Goal: Task Accomplishment & Management: Use online tool/utility

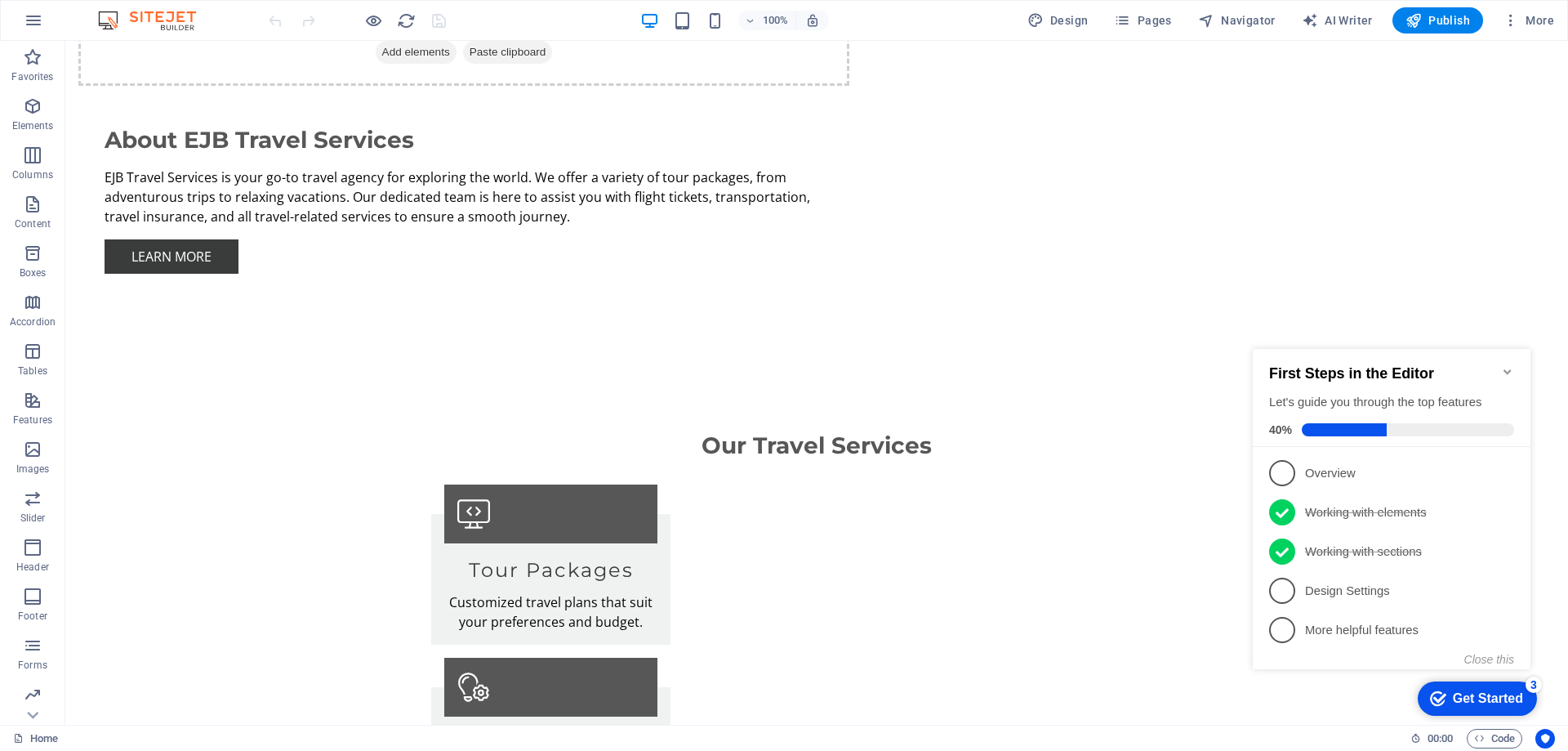
scroll to position [1819, 0]
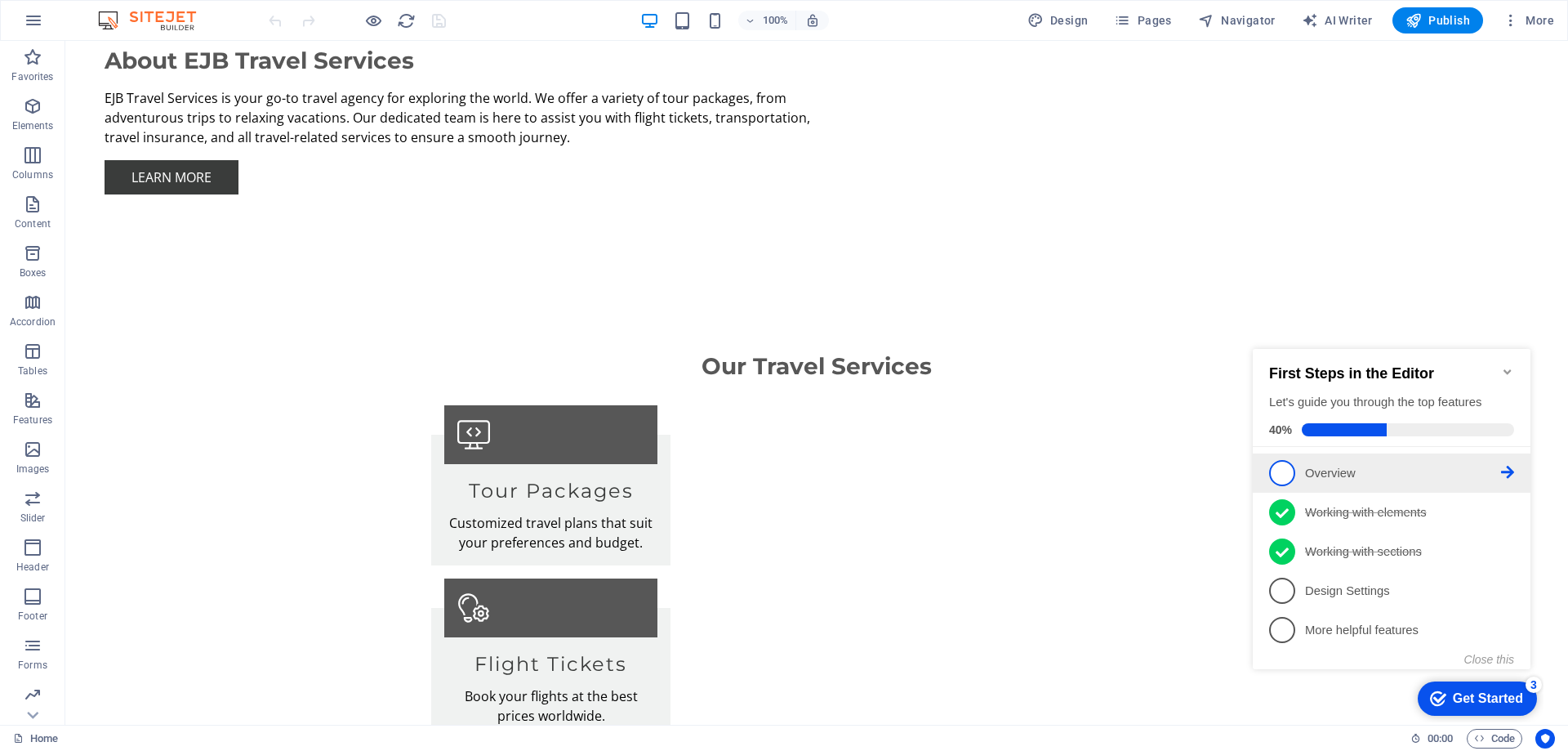
click at [1289, 474] on span "1" at bounding box center [1282, 473] width 26 height 26
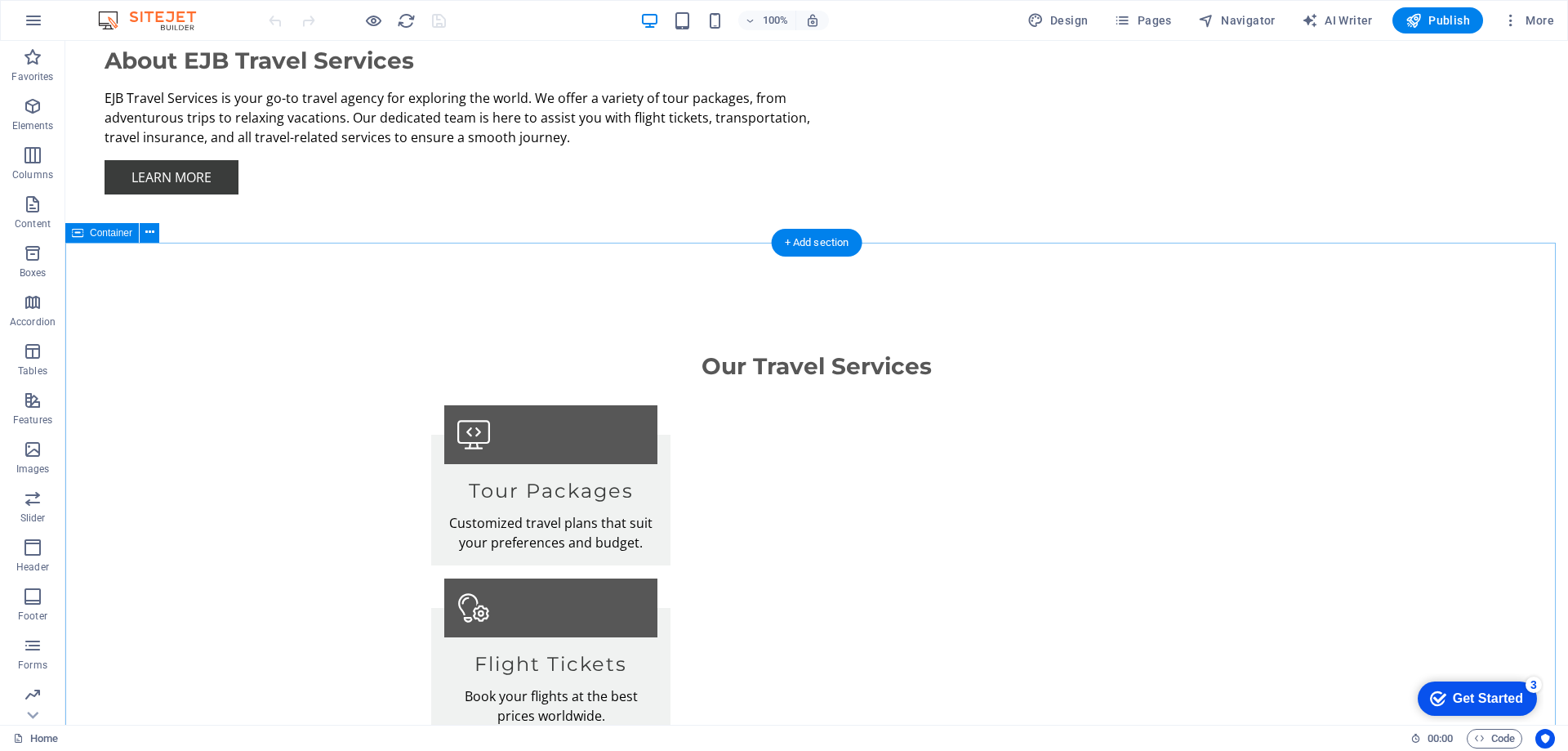
scroll to position [0, 0]
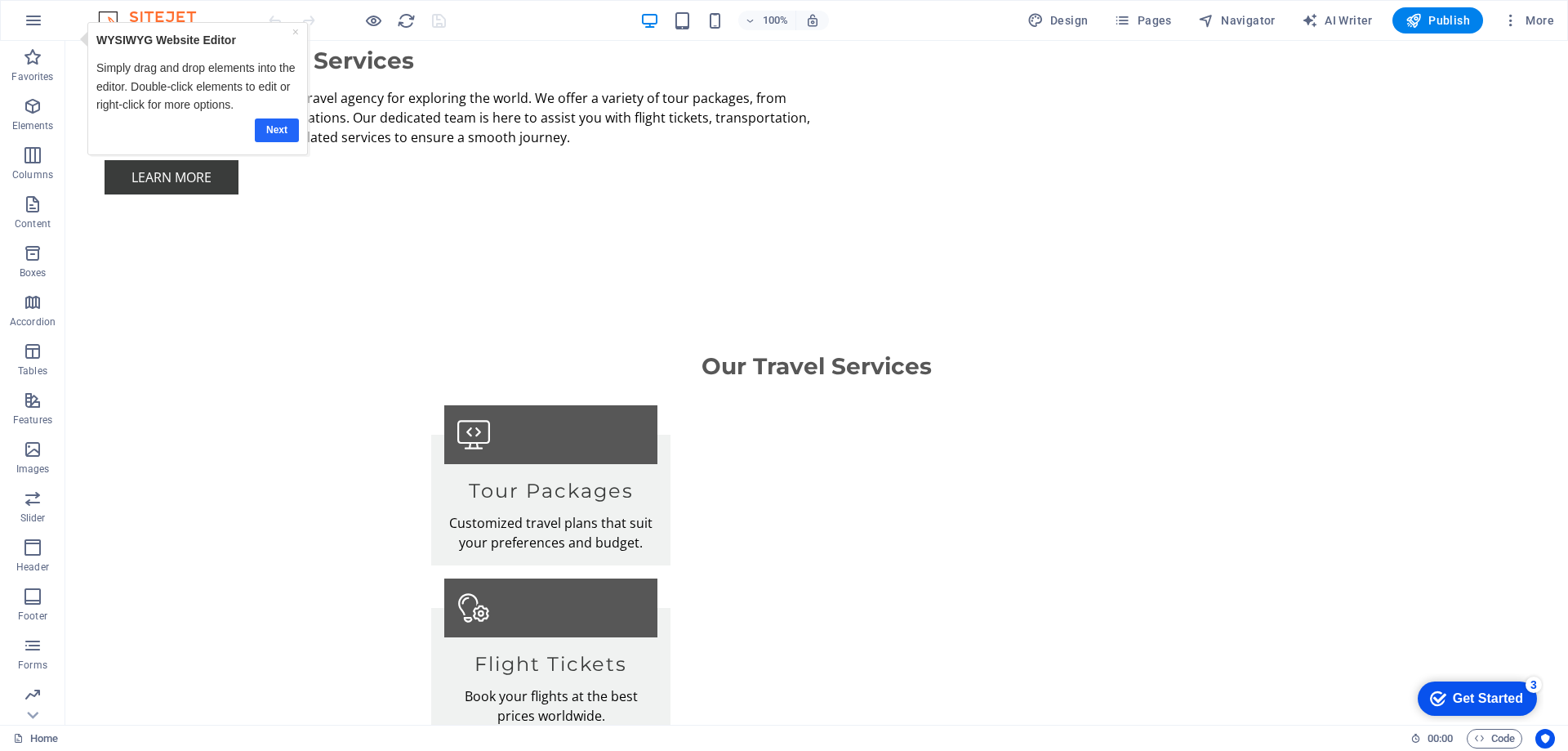
click at [282, 130] on link "Next" at bounding box center [277, 130] width 44 height 24
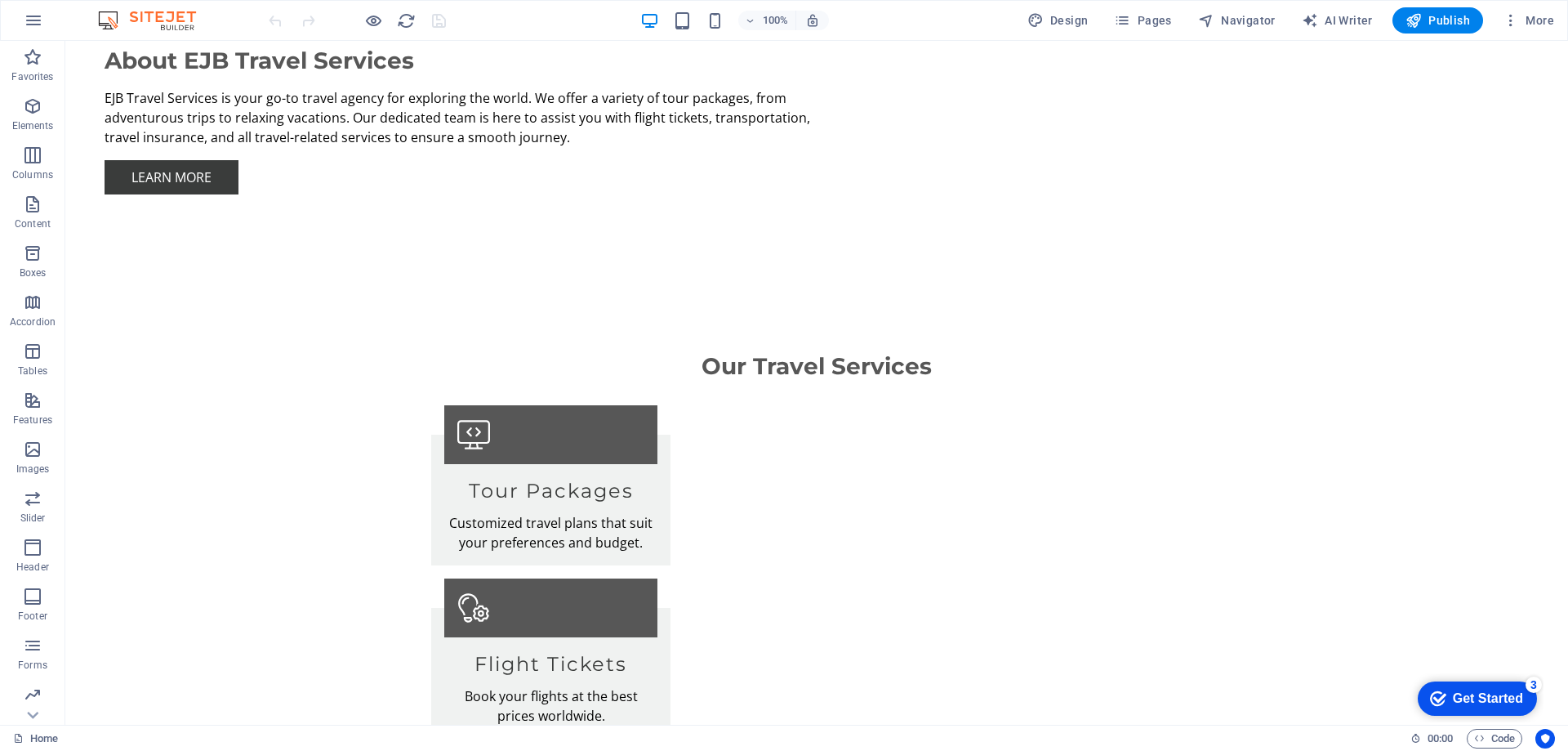
click at [1469, 681] on div "checkmark Get Started 3" at bounding box center [1478, 699] width 120 height 34
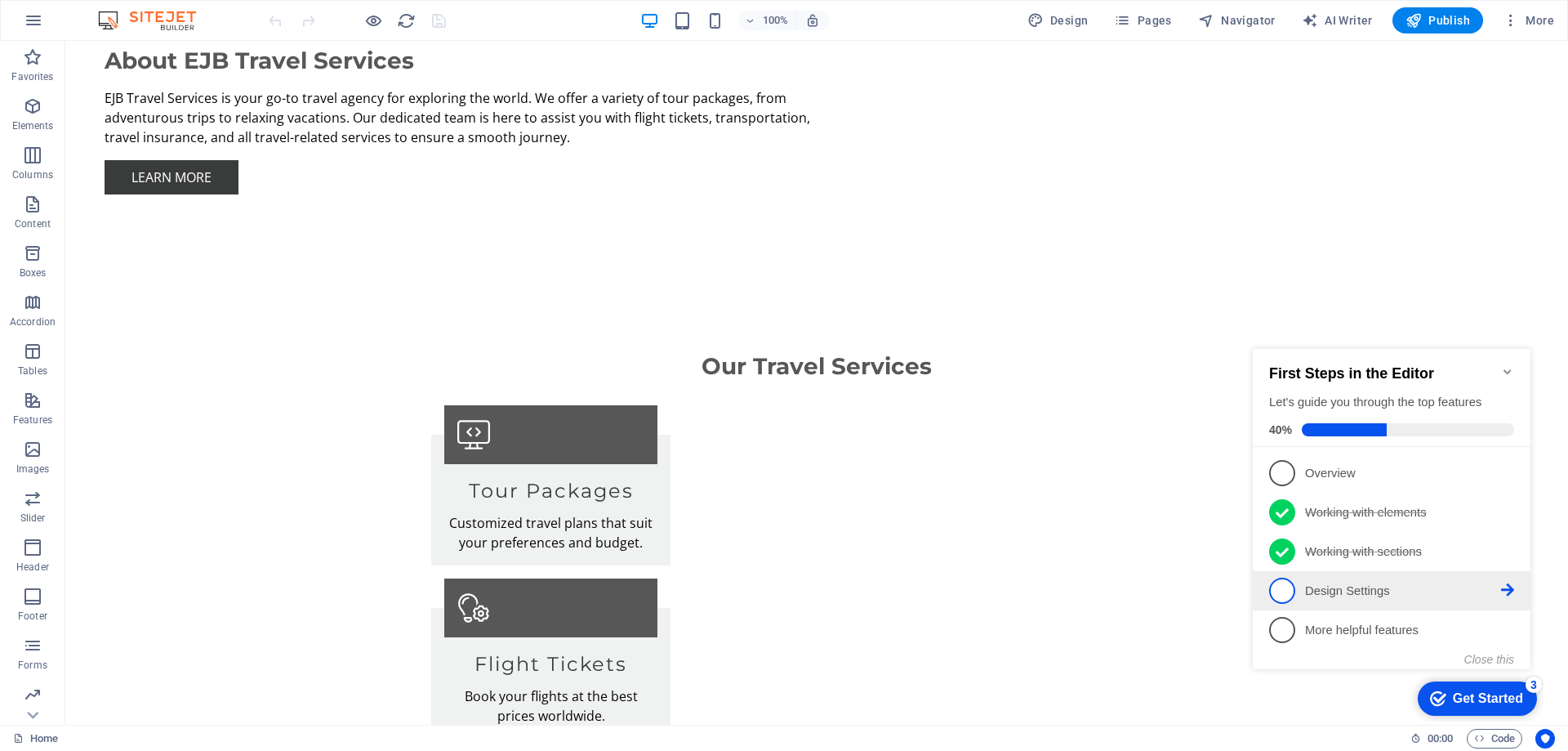
click at [1347, 590] on p "Design Settings - incomplete" at bounding box center [1403, 590] width 196 height 17
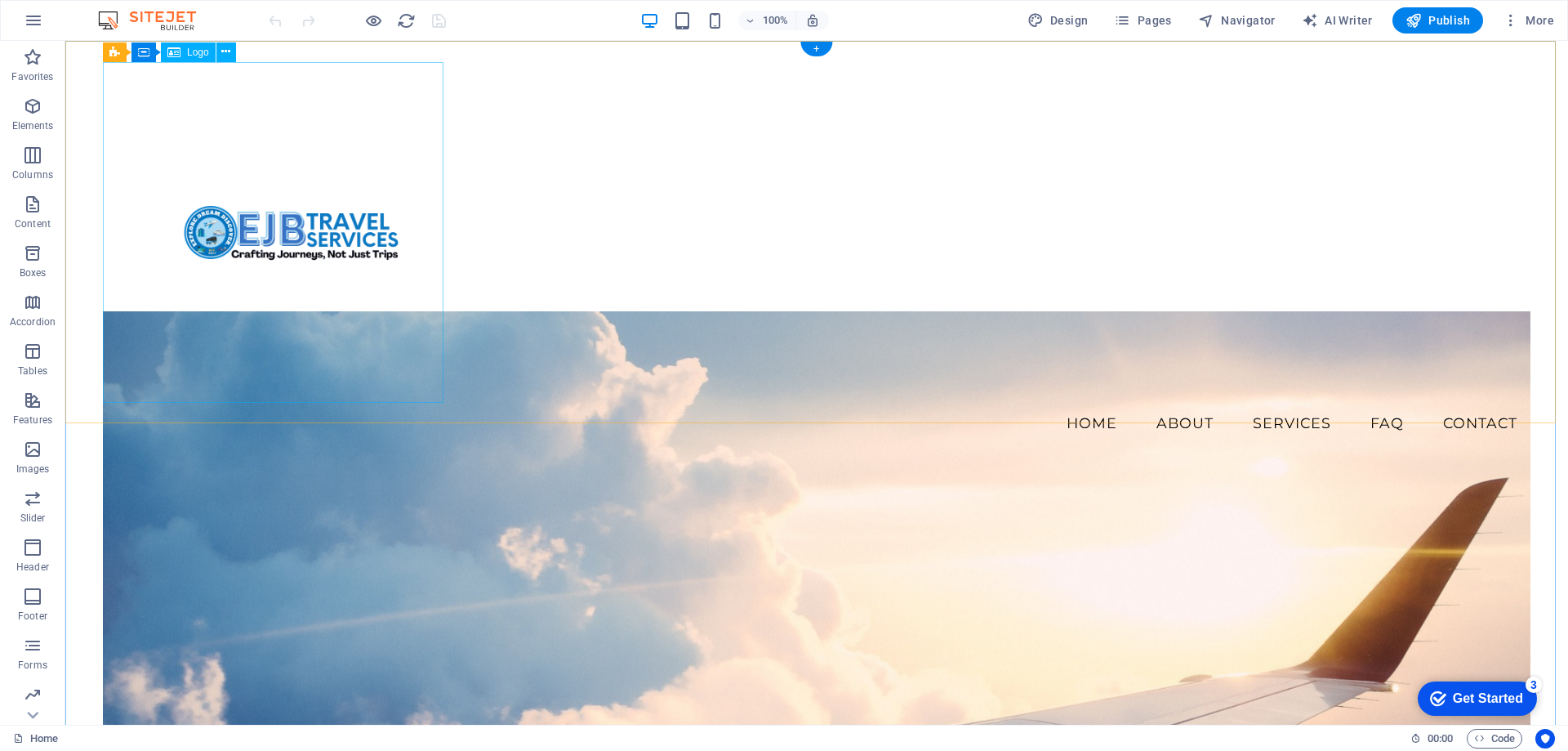
click at [325, 245] on div at bounding box center [817, 233] width 1428 height 341
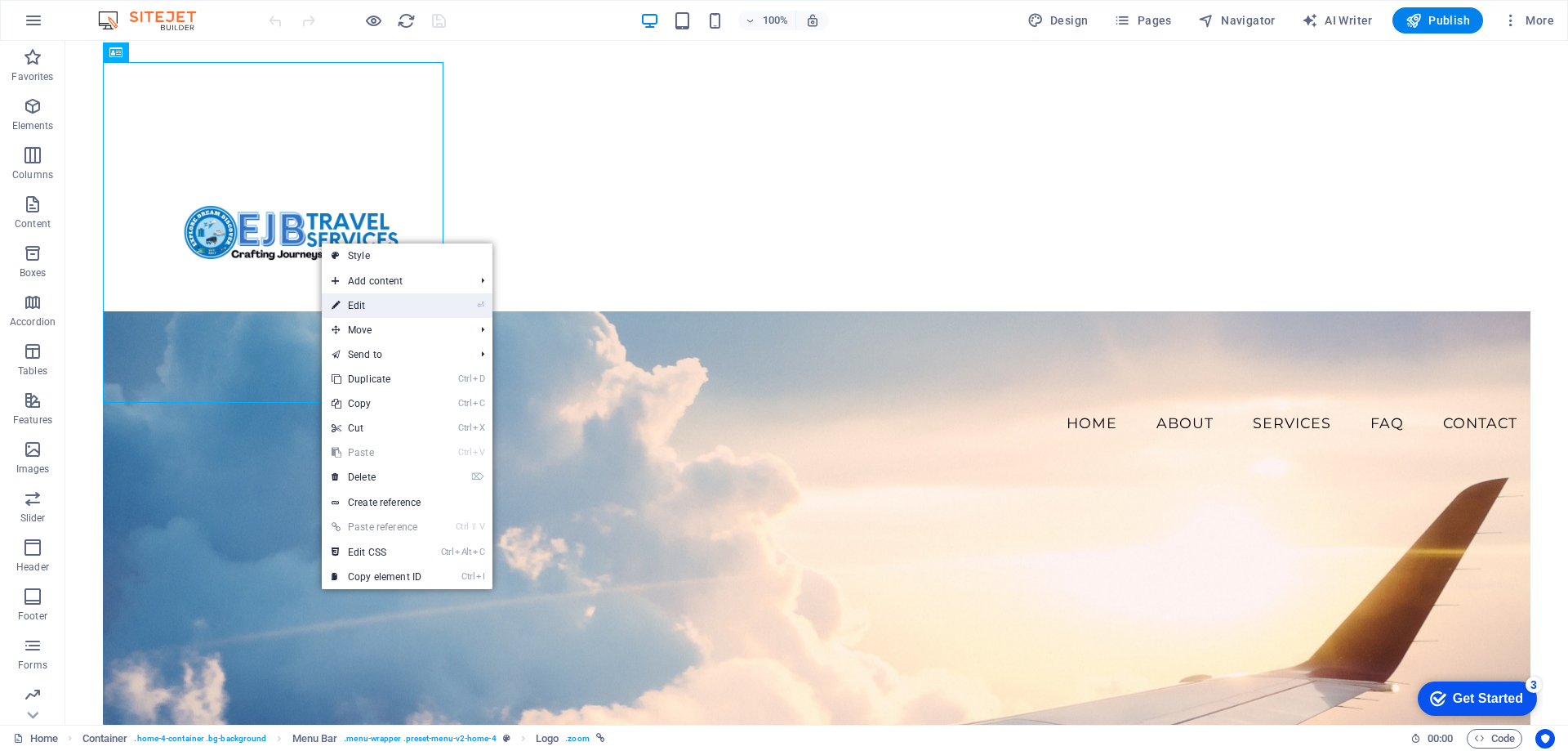
select select "px"
select select "%"
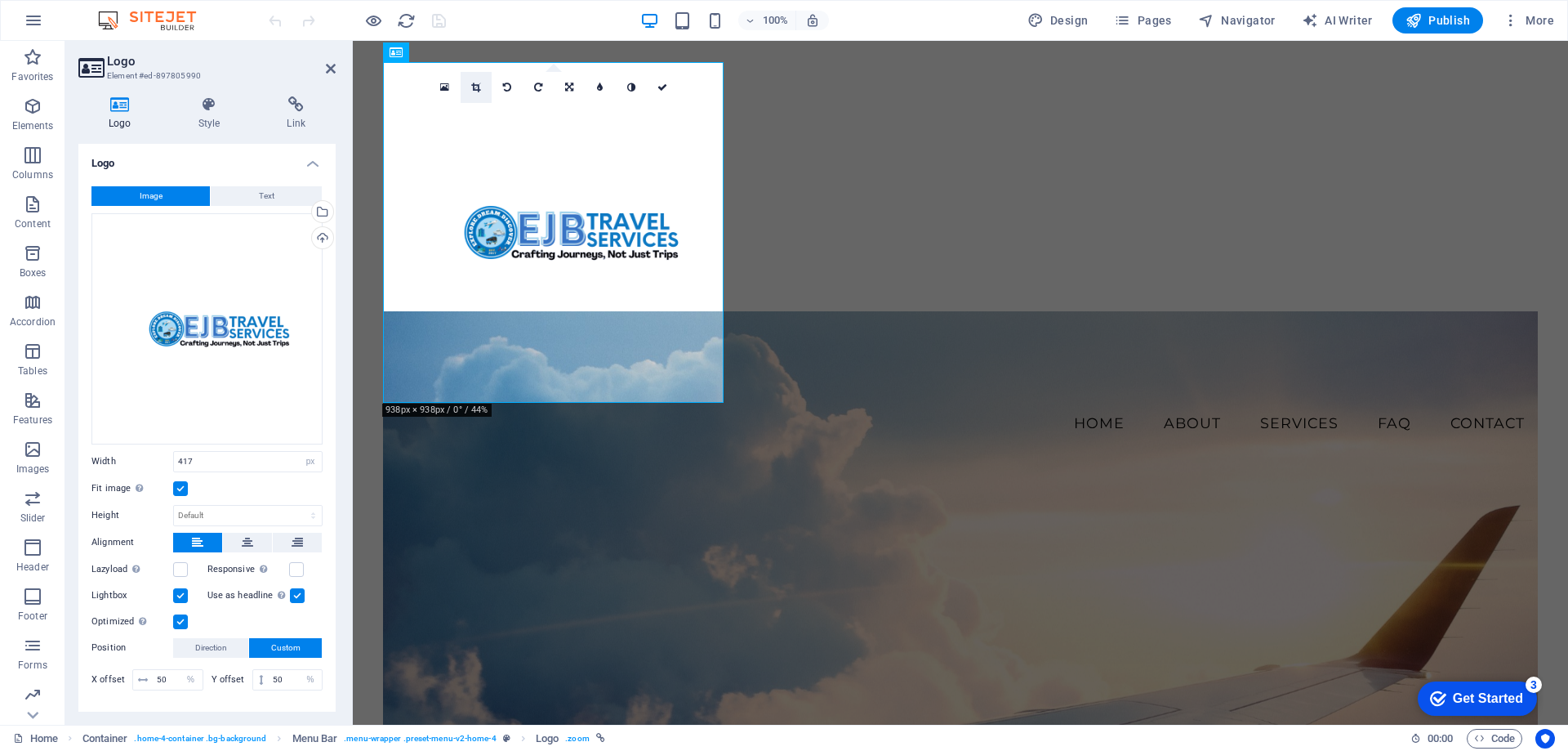
click at [468, 89] on link at bounding box center [477, 88] width 31 height 31
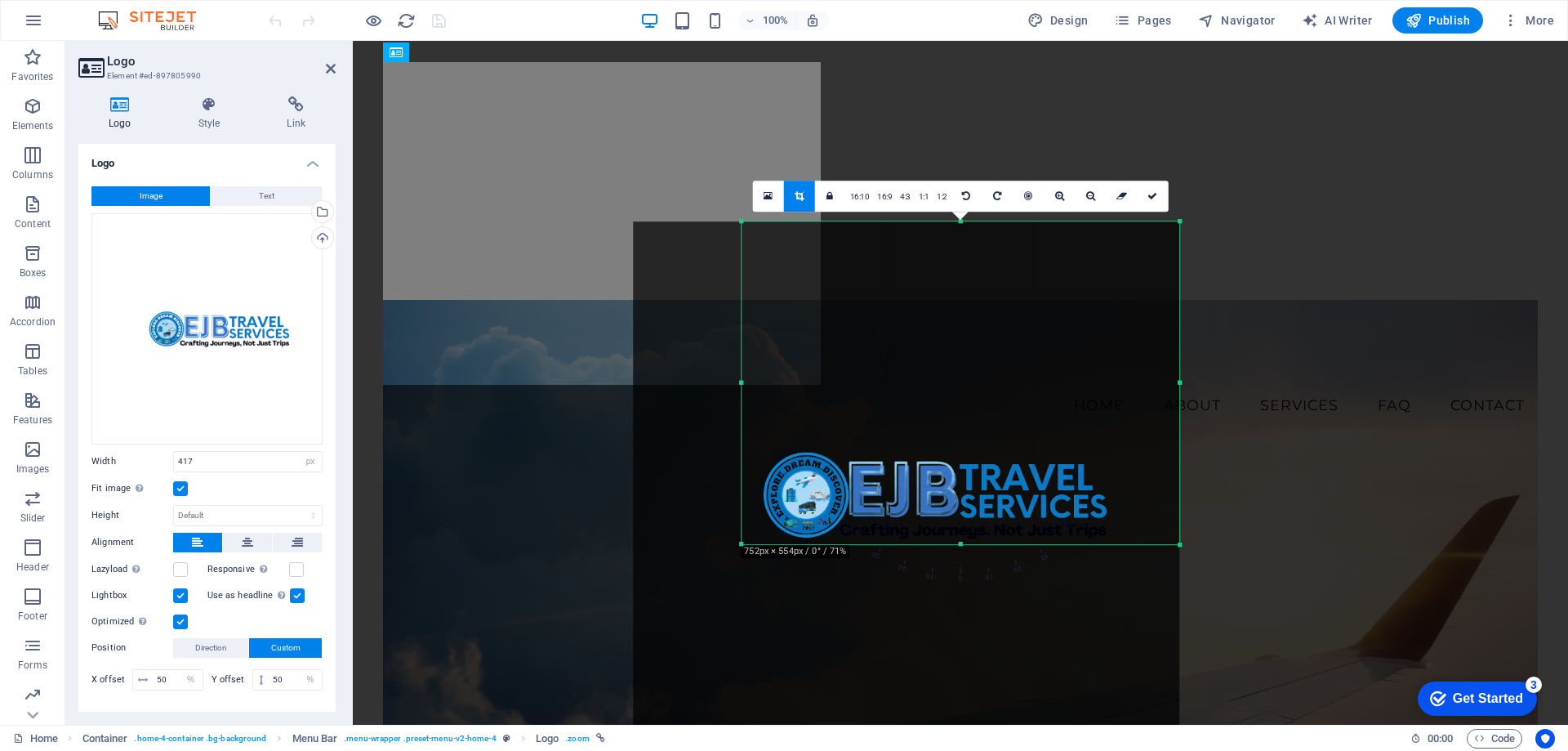
drag, startPoint x: 685, startPoint y: 654, endPoint x: 794, endPoint y: 431, distance: 248.2
click at [1177, 225] on div at bounding box center [1179, 382] width 6 height 323
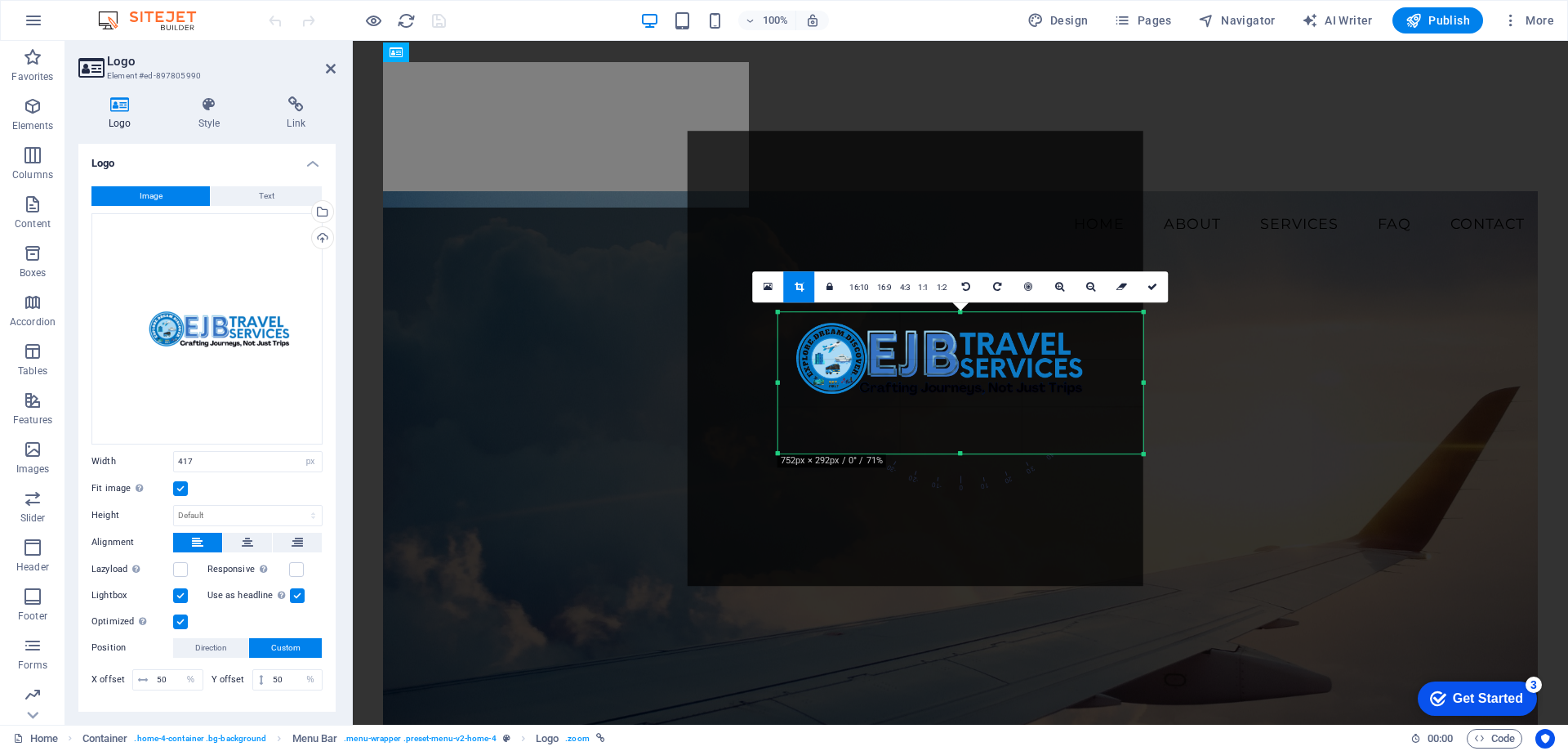
drag, startPoint x: 1177, startPoint y: 219, endPoint x: 1105, endPoint y: 401, distance: 195.7
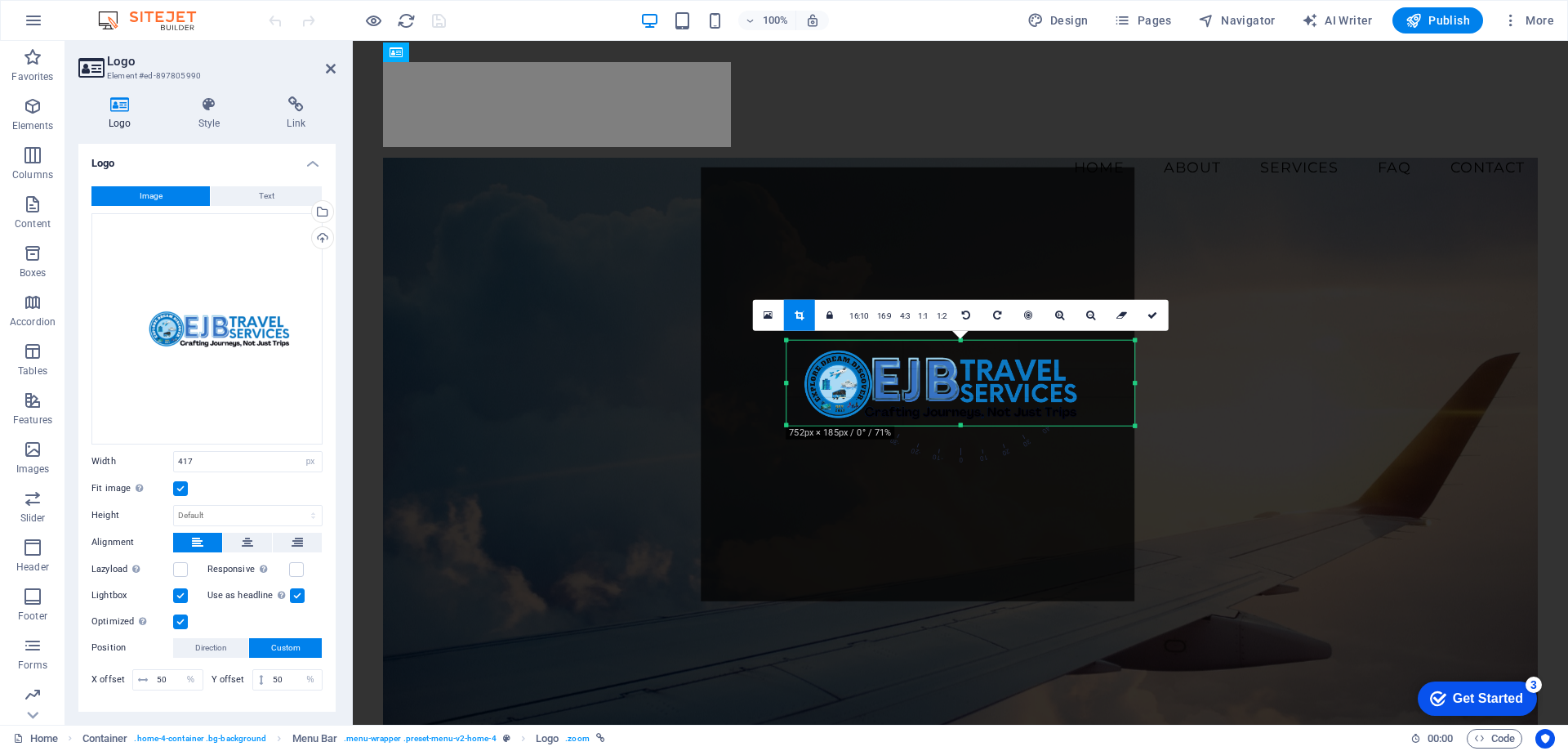
drag, startPoint x: 1145, startPoint y: 456, endPoint x: 1127, endPoint y: 400, distance: 58.8
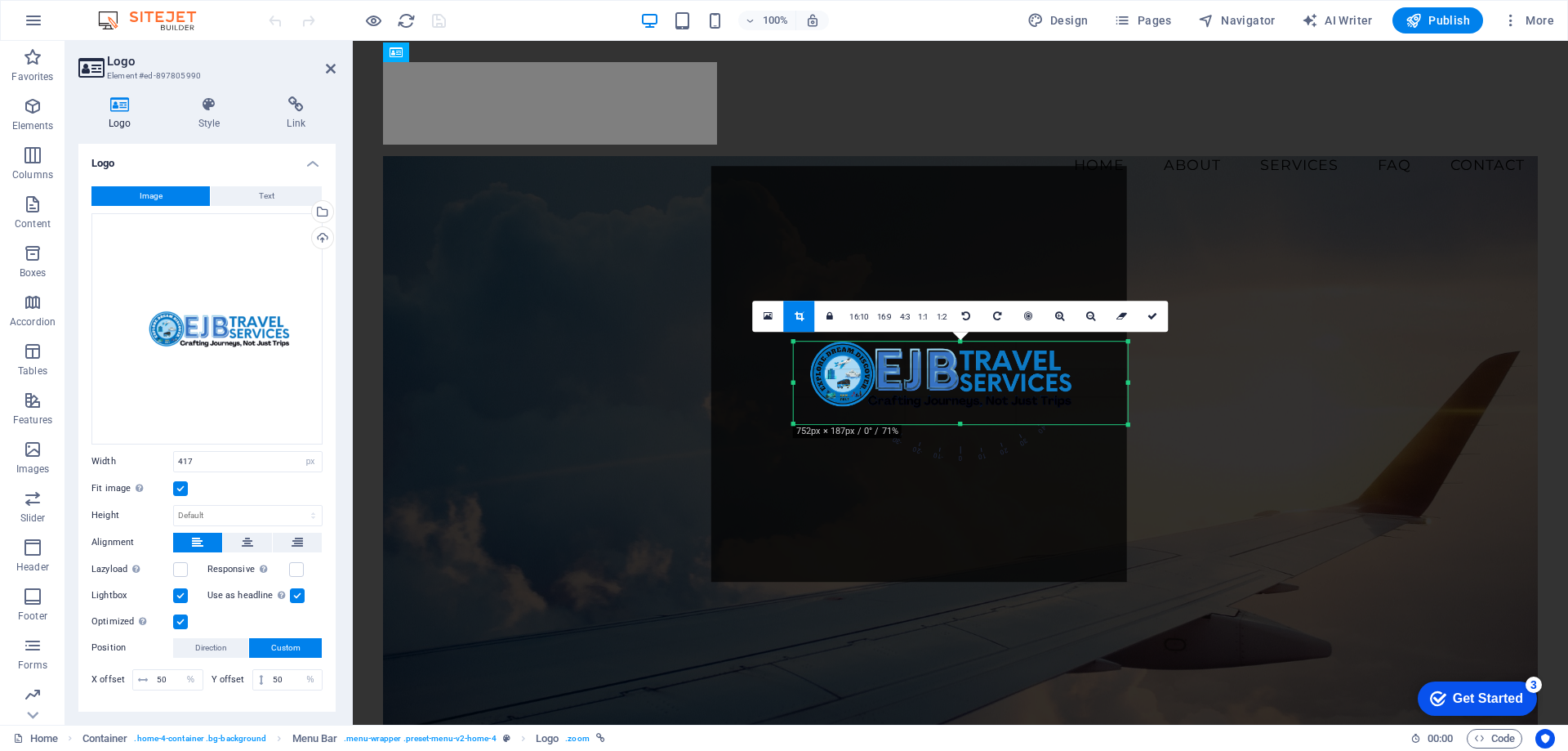
drag, startPoint x: 1133, startPoint y: 339, endPoint x: 1119, endPoint y: 342, distance: 14.3
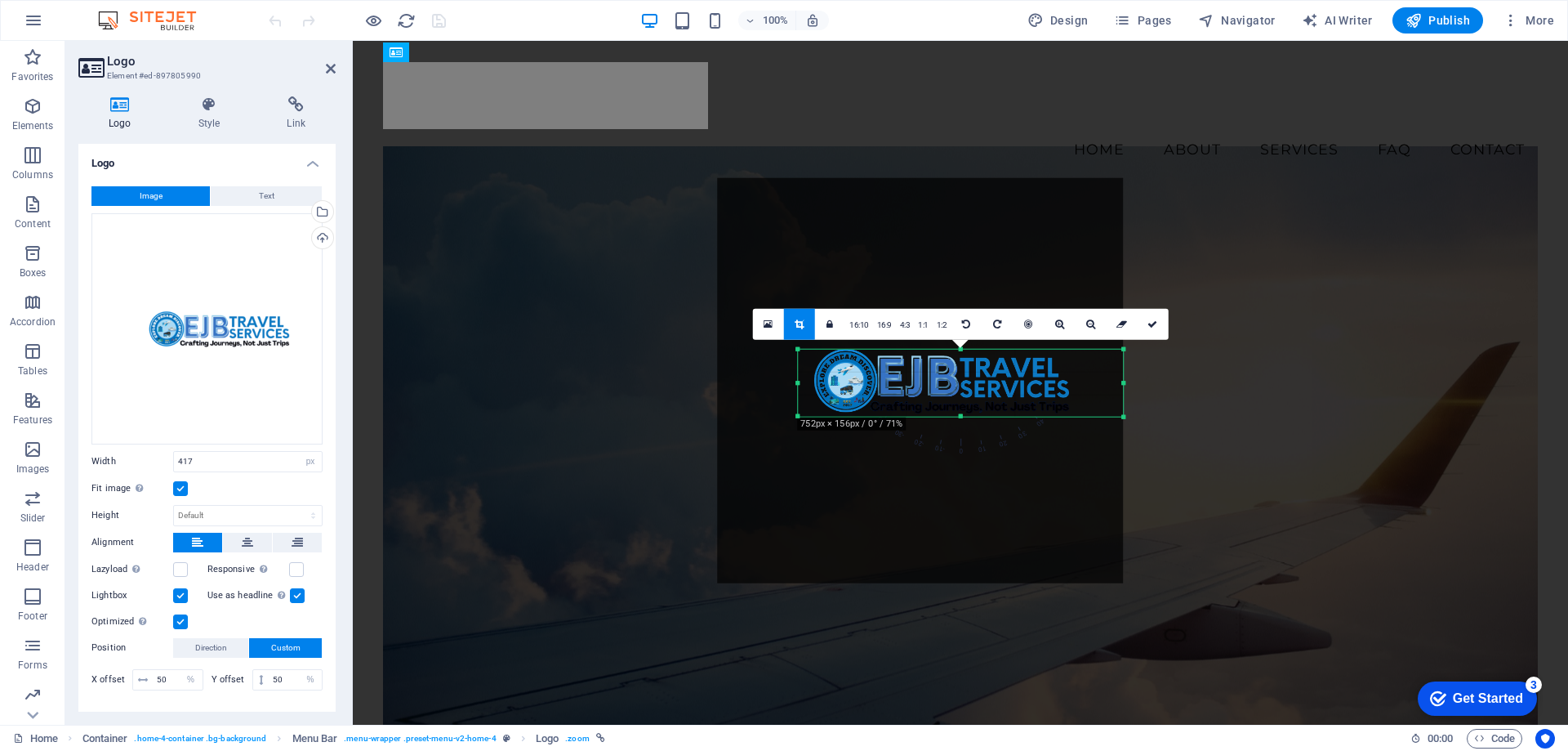
drag, startPoint x: 1132, startPoint y: 428, endPoint x: 1123, endPoint y: 413, distance: 17.5
click at [1123, 413] on div at bounding box center [1124, 418] width 10 height 10
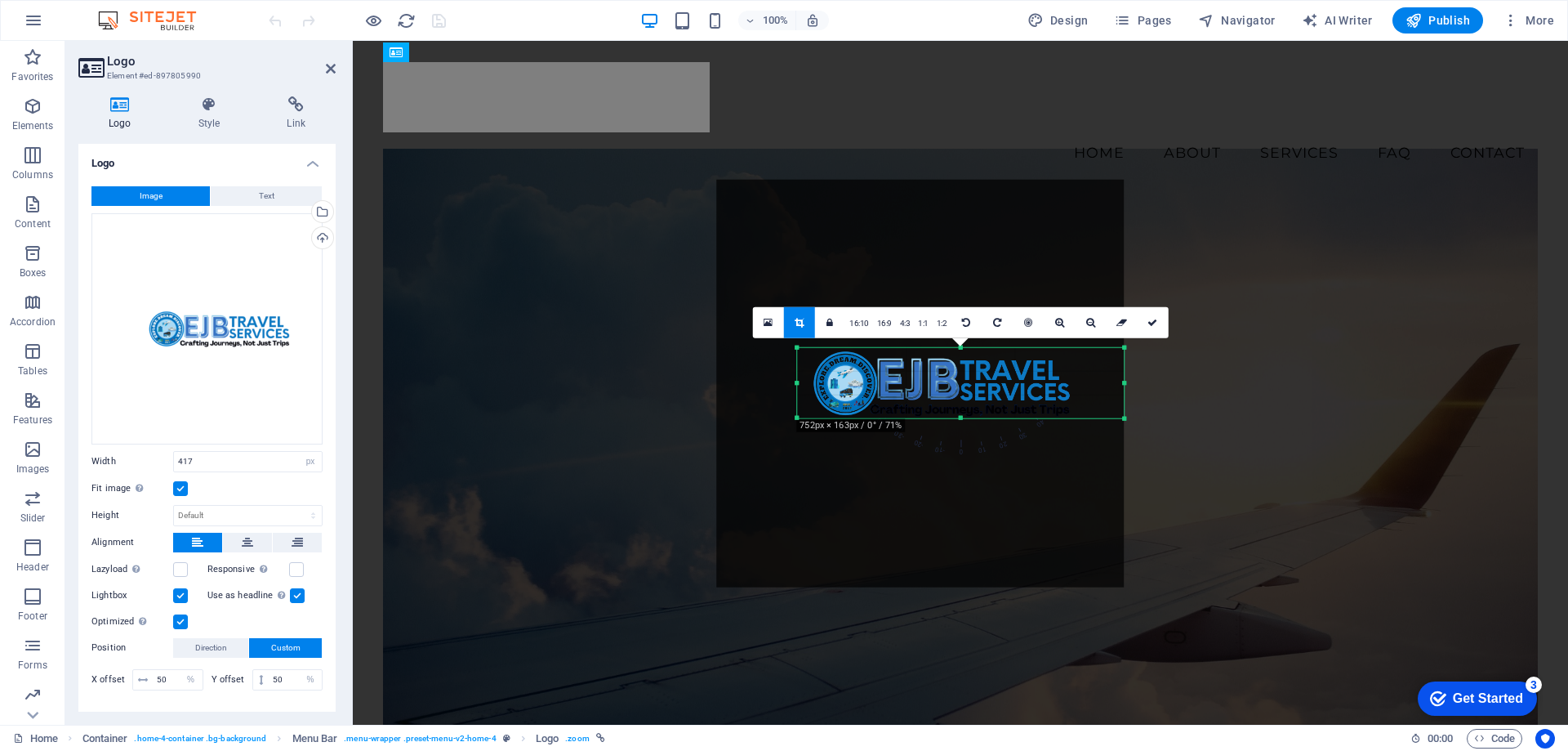
click at [1124, 349] on div at bounding box center [1123, 347] width 7 height 7
click at [1127, 383] on div at bounding box center [920, 383] width 441 height 441
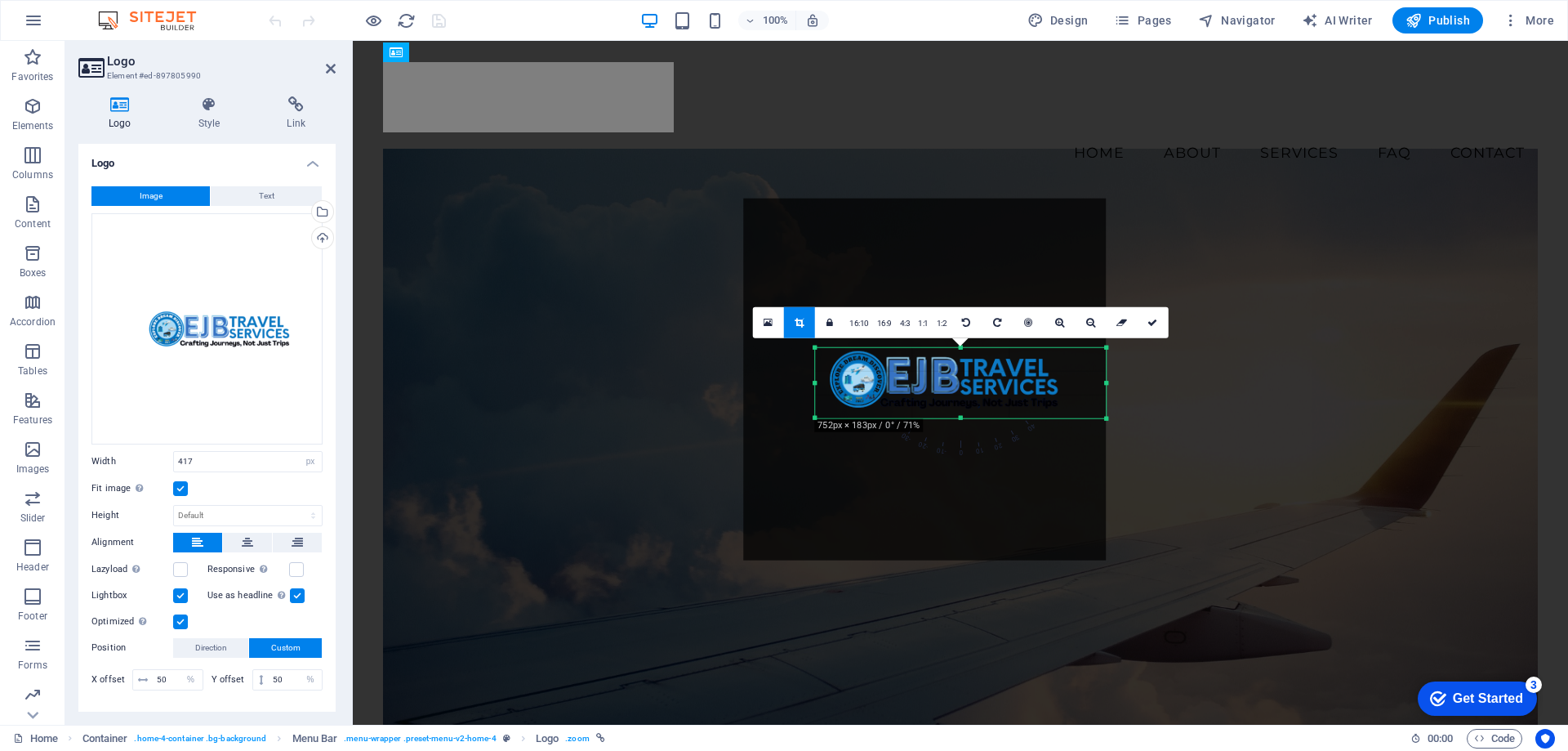
drag, startPoint x: 1123, startPoint y: 386, endPoint x: 1087, endPoint y: 378, distance: 36.9
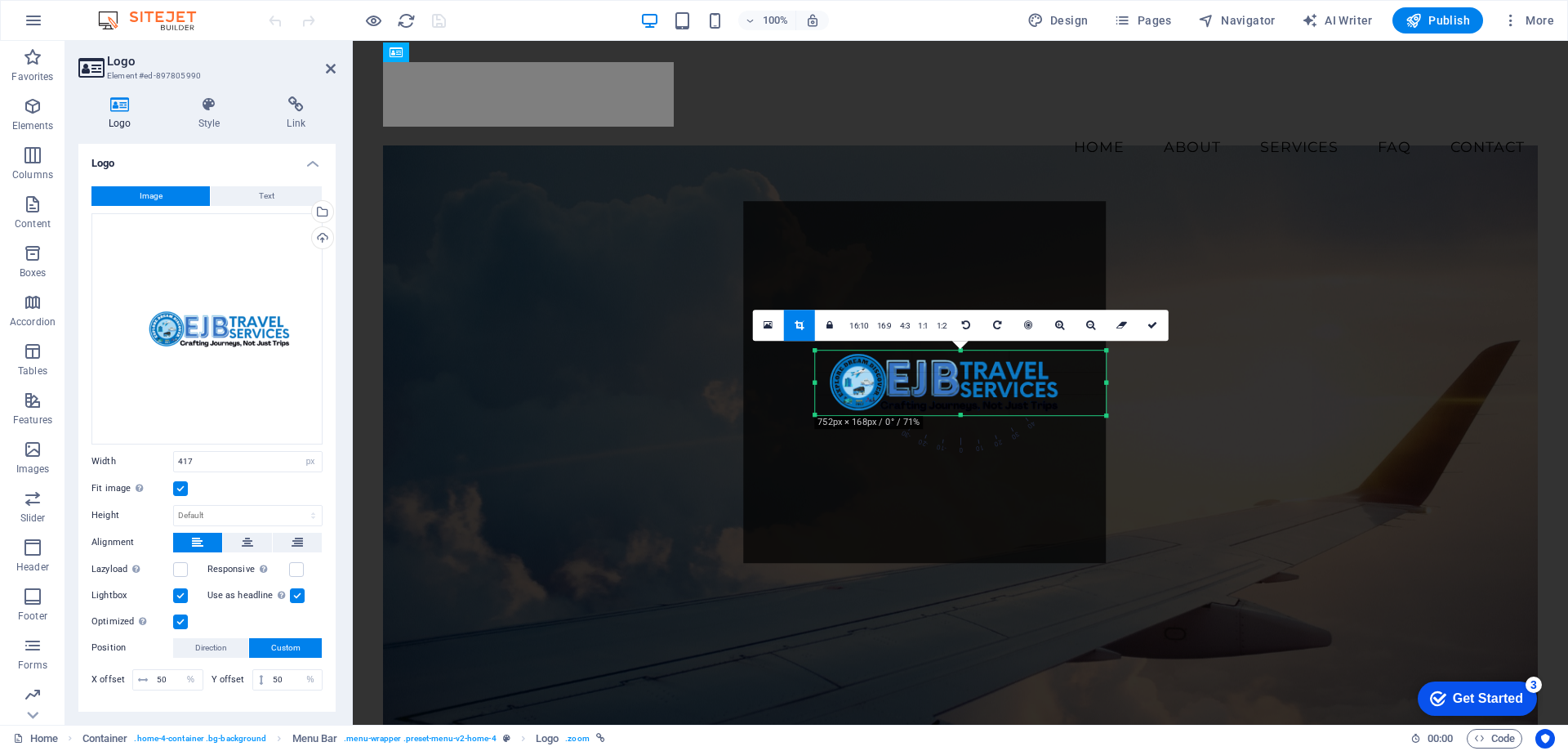
click at [962, 414] on div at bounding box center [960, 415] width 291 height 6
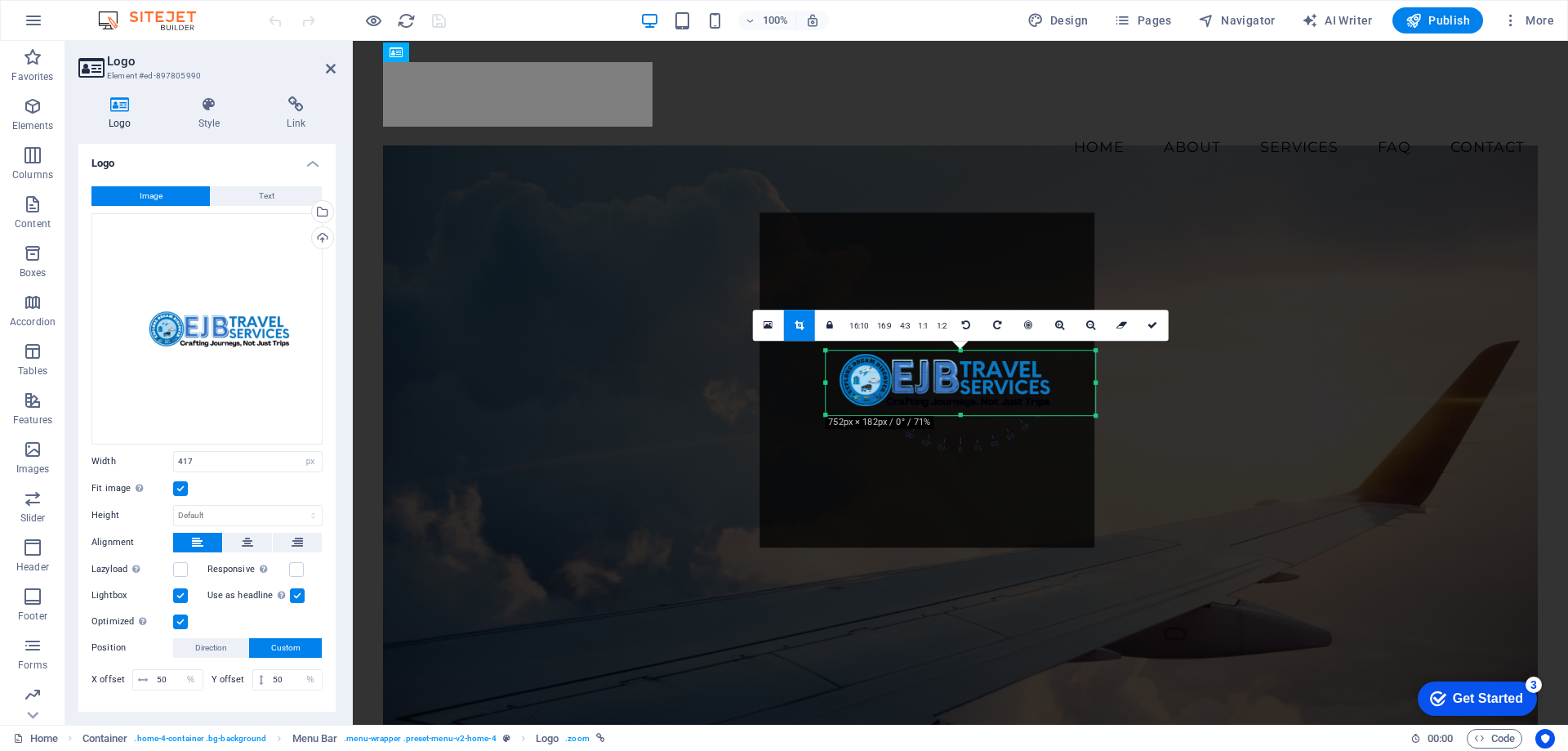
drag, startPoint x: 1105, startPoint y: 385, endPoint x: 1082, endPoint y: 382, distance: 23.2
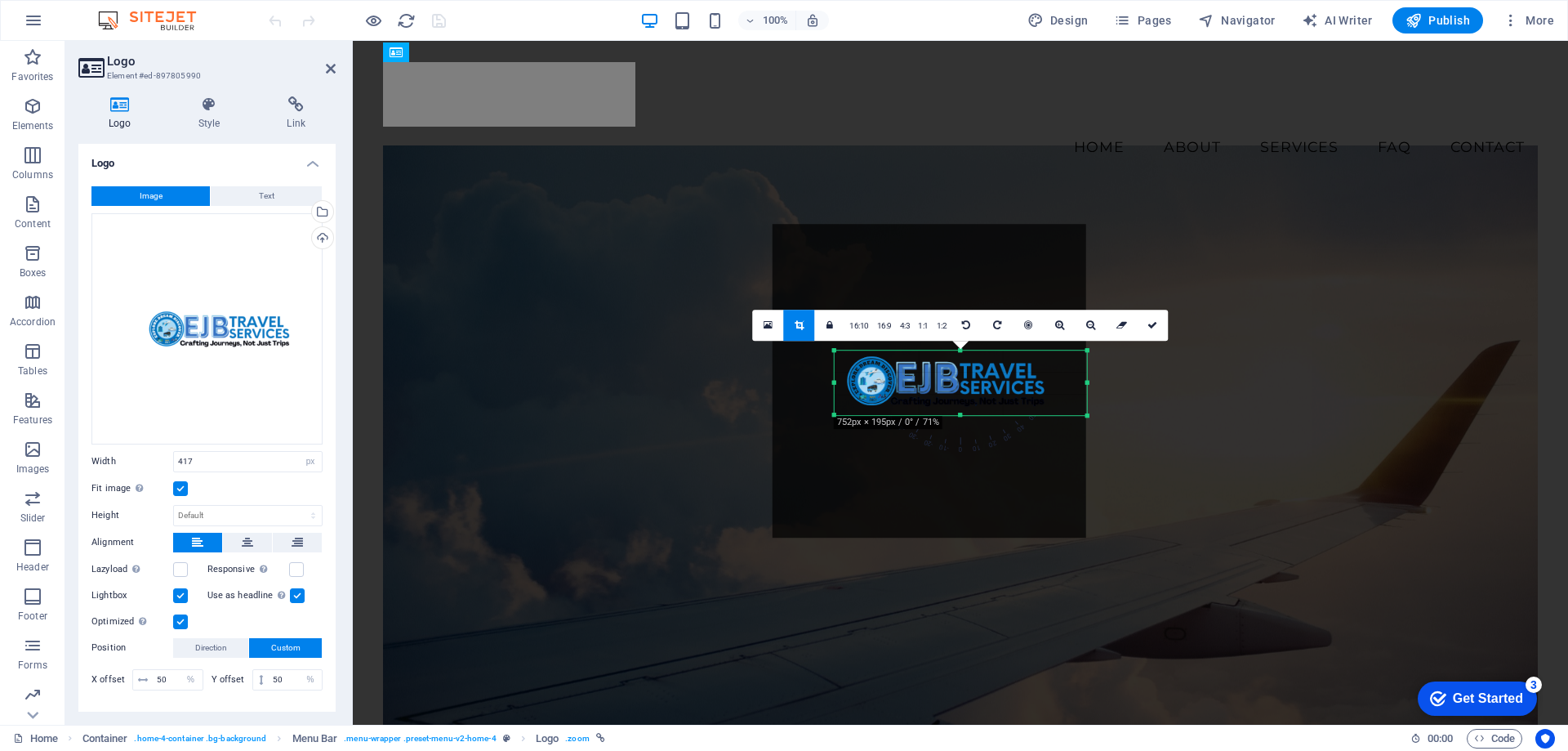
drag, startPoint x: 1095, startPoint y: 384, endPoint x: 1077, endPoint y: 384, distance: 18.0
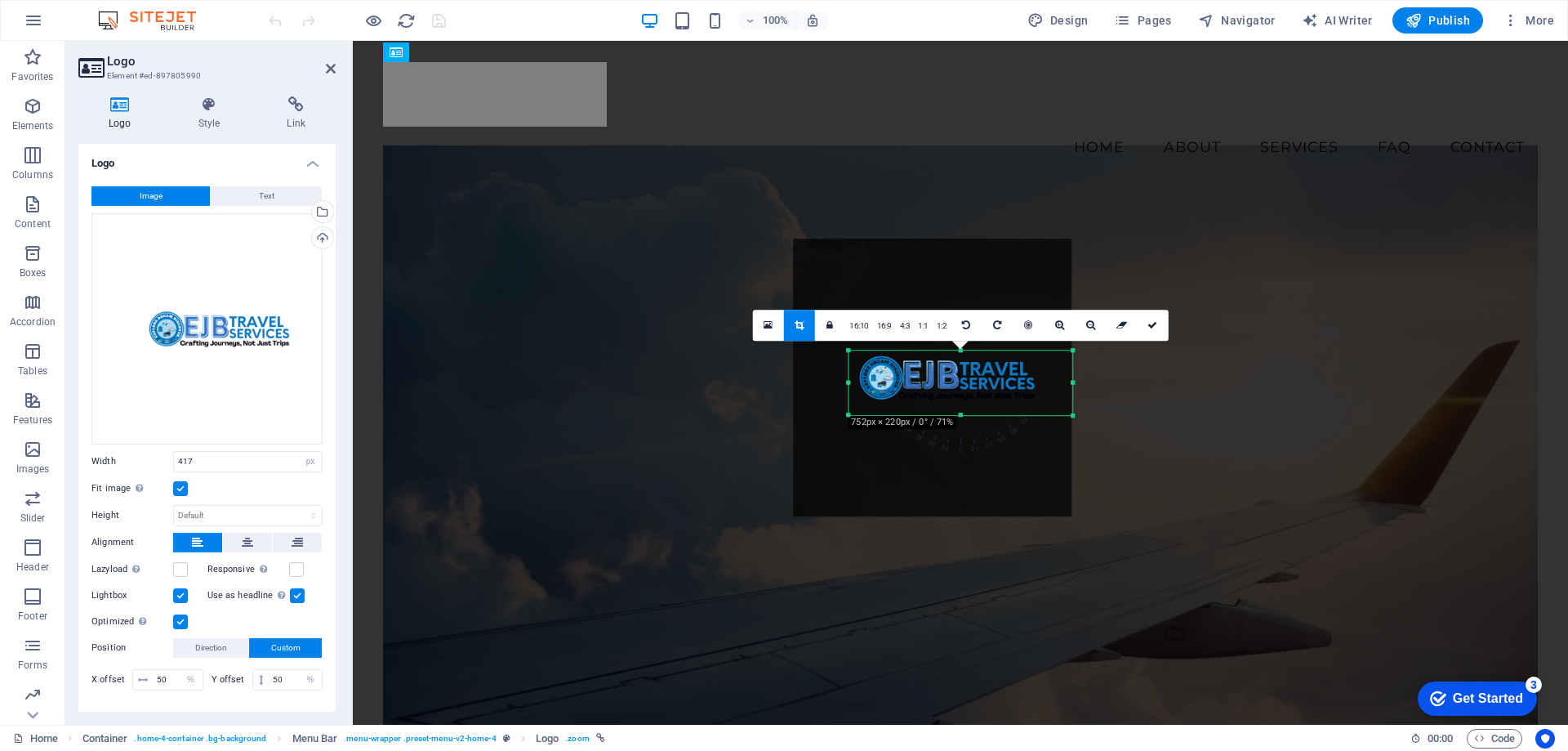
drag, startPoint x: 1087, startPoint y: 385, endPoint x: 1058, endPoint y: 382, distance: 29.2
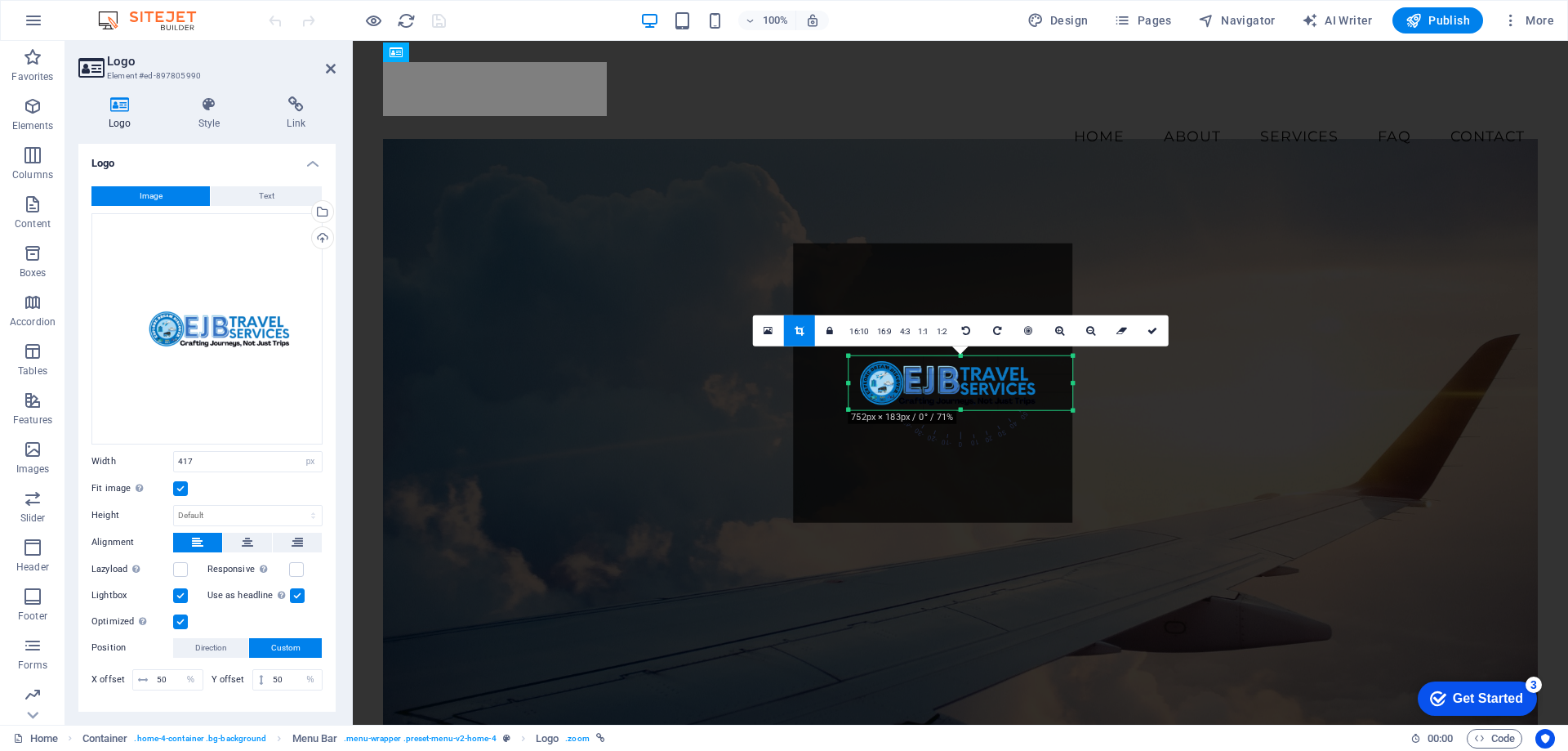
drag, startPoint x: 964, startPoint y: 416, endPoint x: 965, endPoint y: 405, distance: 11.0
click at [1028, 329] on icon at bounding box center [1028, 330] width 8 height 10
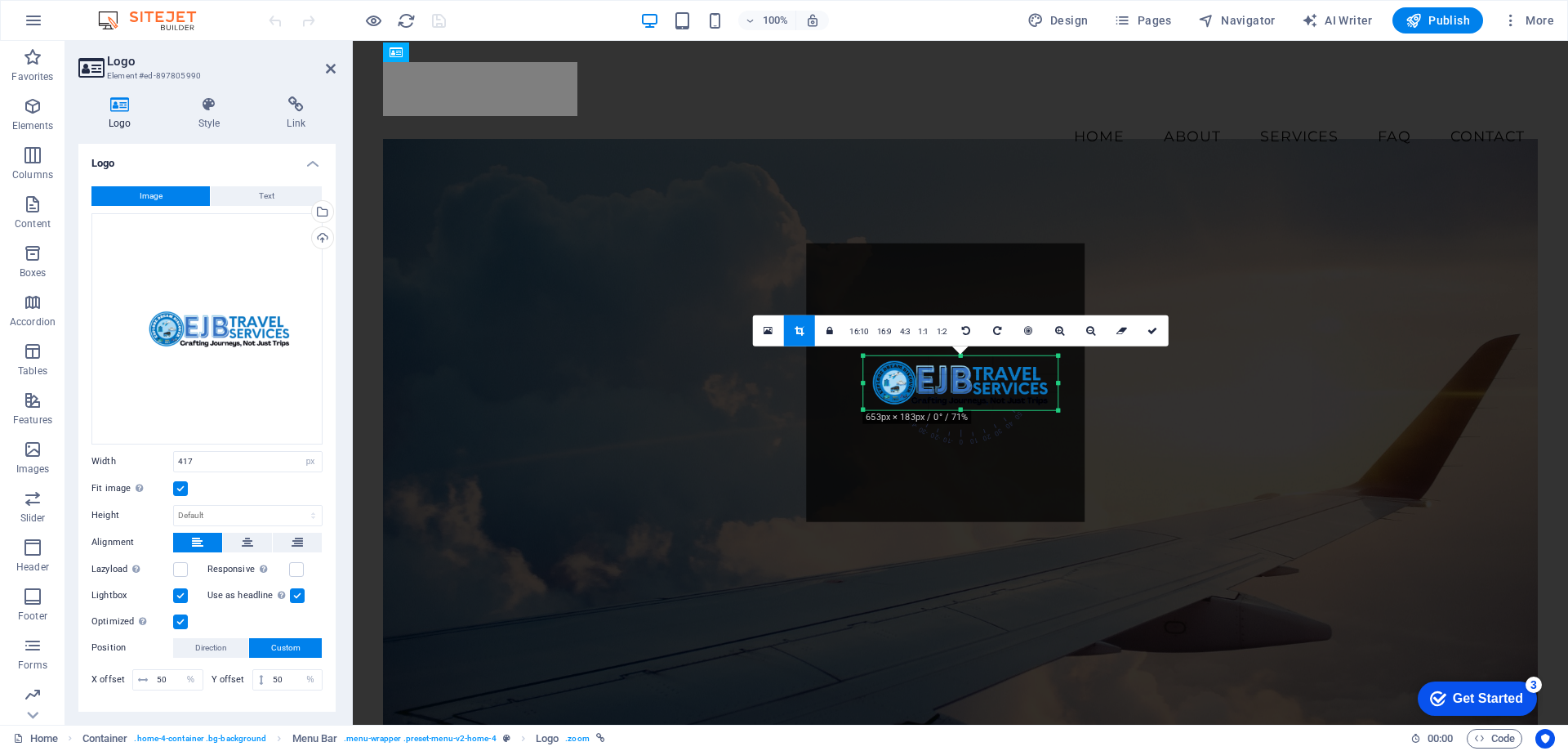
drag, startPoint x: 848, startPoint y: 382, endPoint x: 878, endPoint y: 382, distance: 30.0
click at [1154, 329] on icon at bounding box center [1152, 330] width 10 height 10
type input "237"
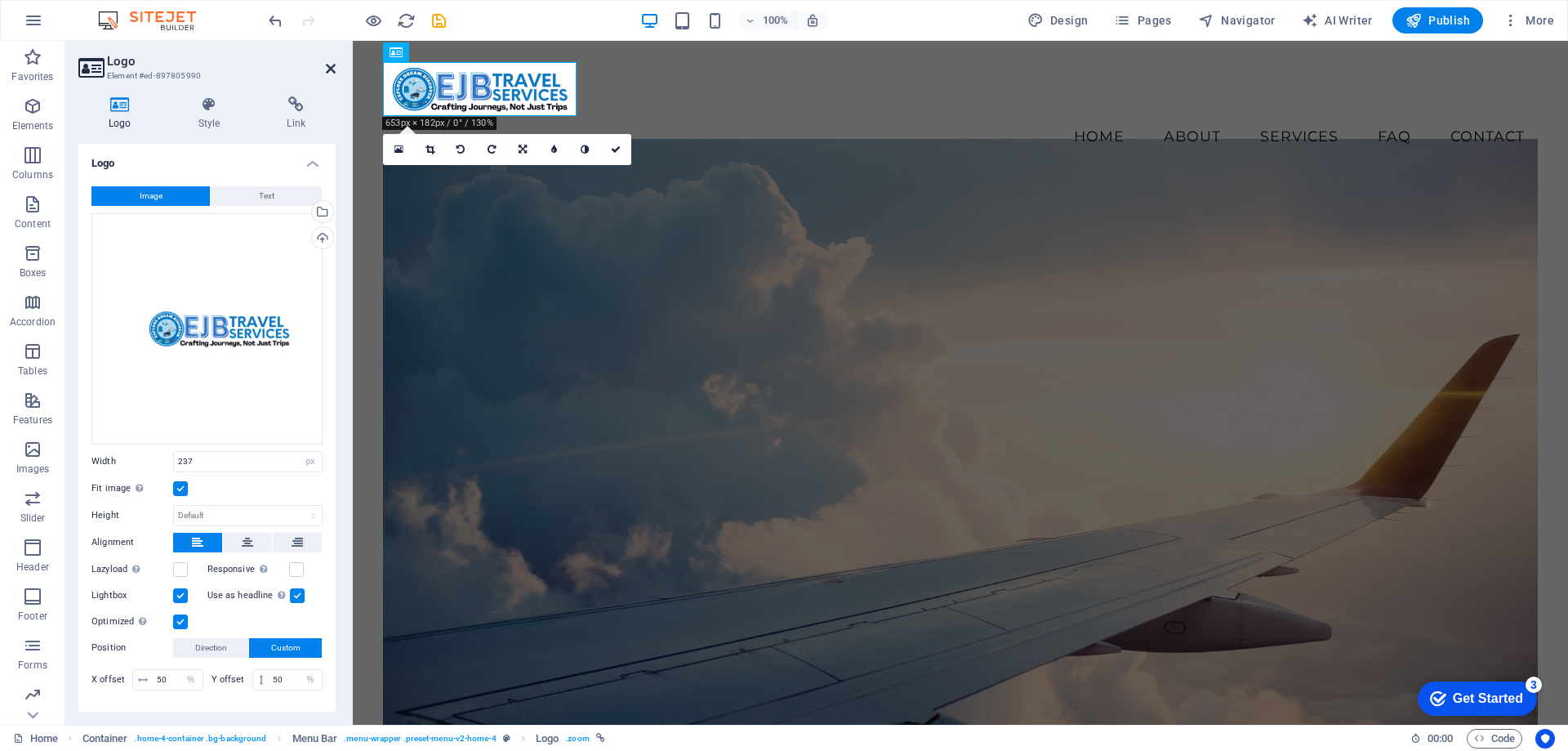
click at [328, 70] on icon at bounding box center [331, 69] width 10 height 13
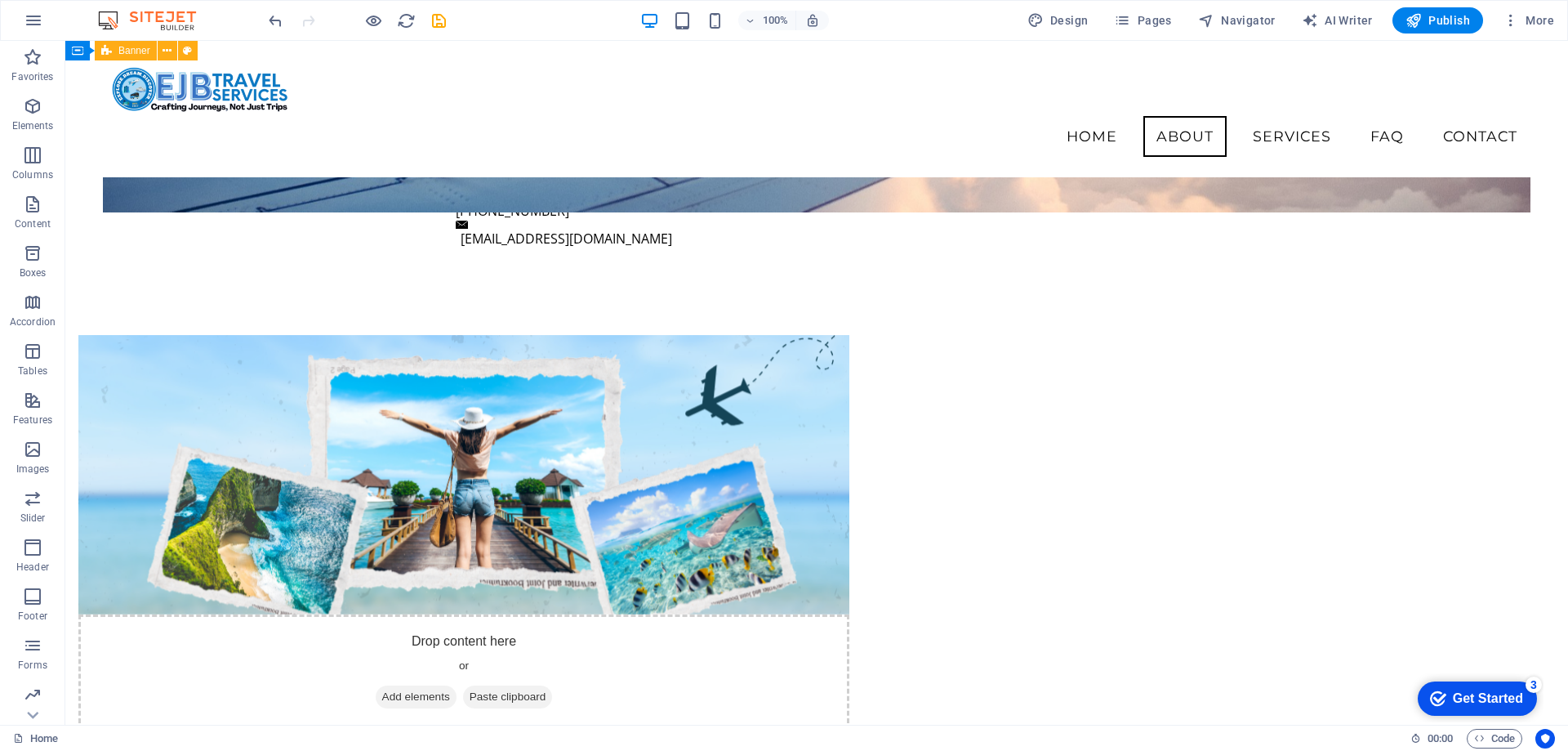
scroll to position [708, 0]
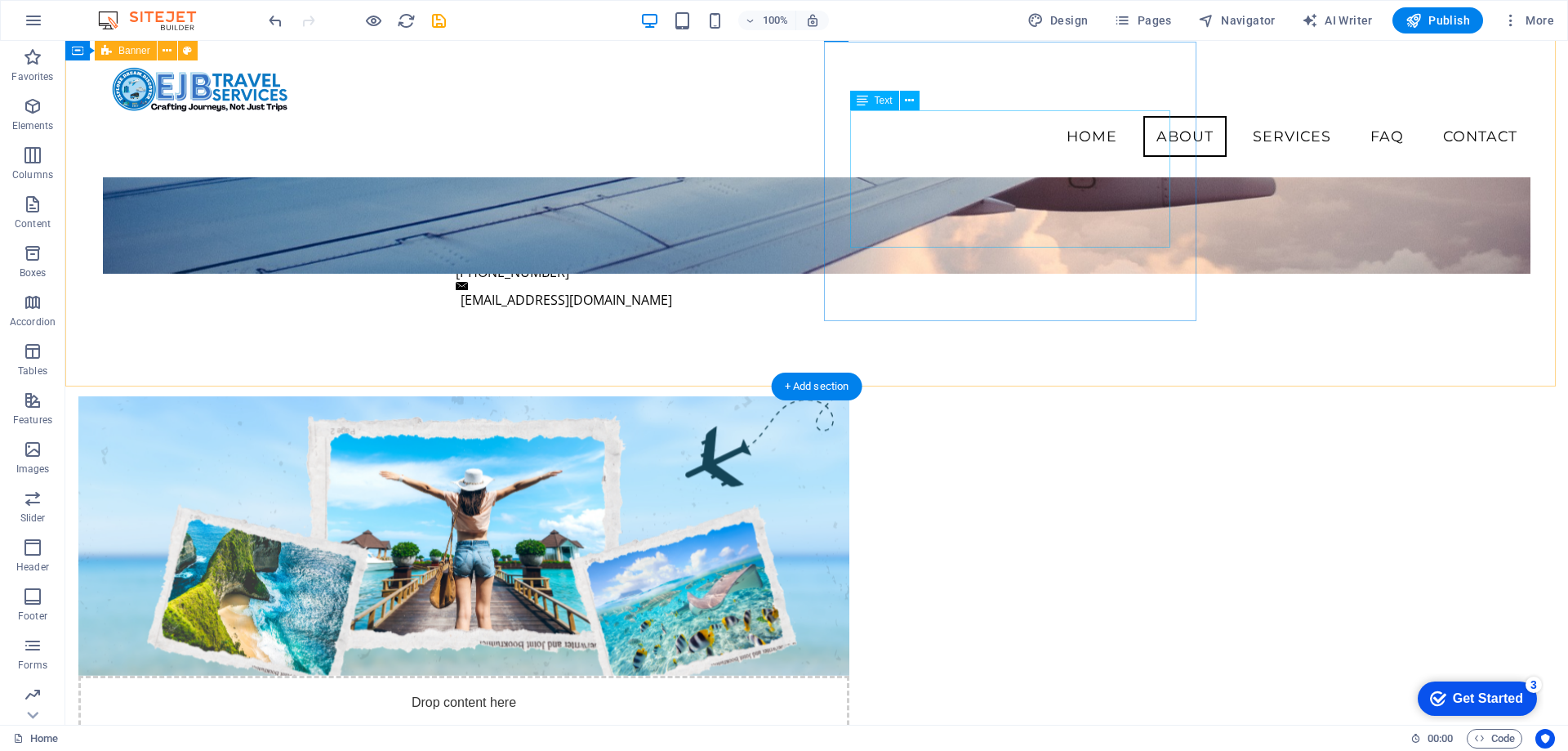
click at [42, 223] on p "Content" at bounding box center [33, 224] width 36 height 13
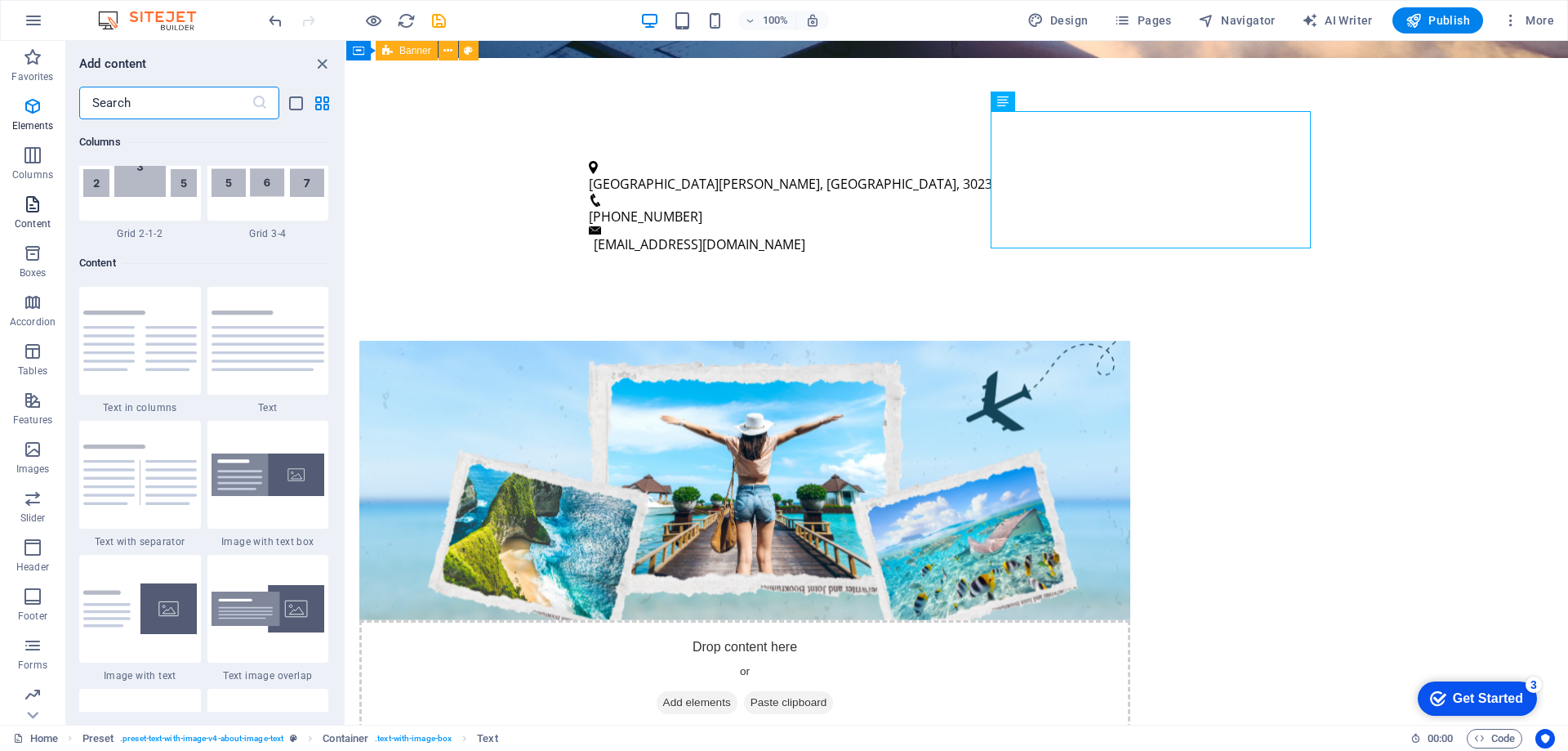
scroll to position [2993, 0]
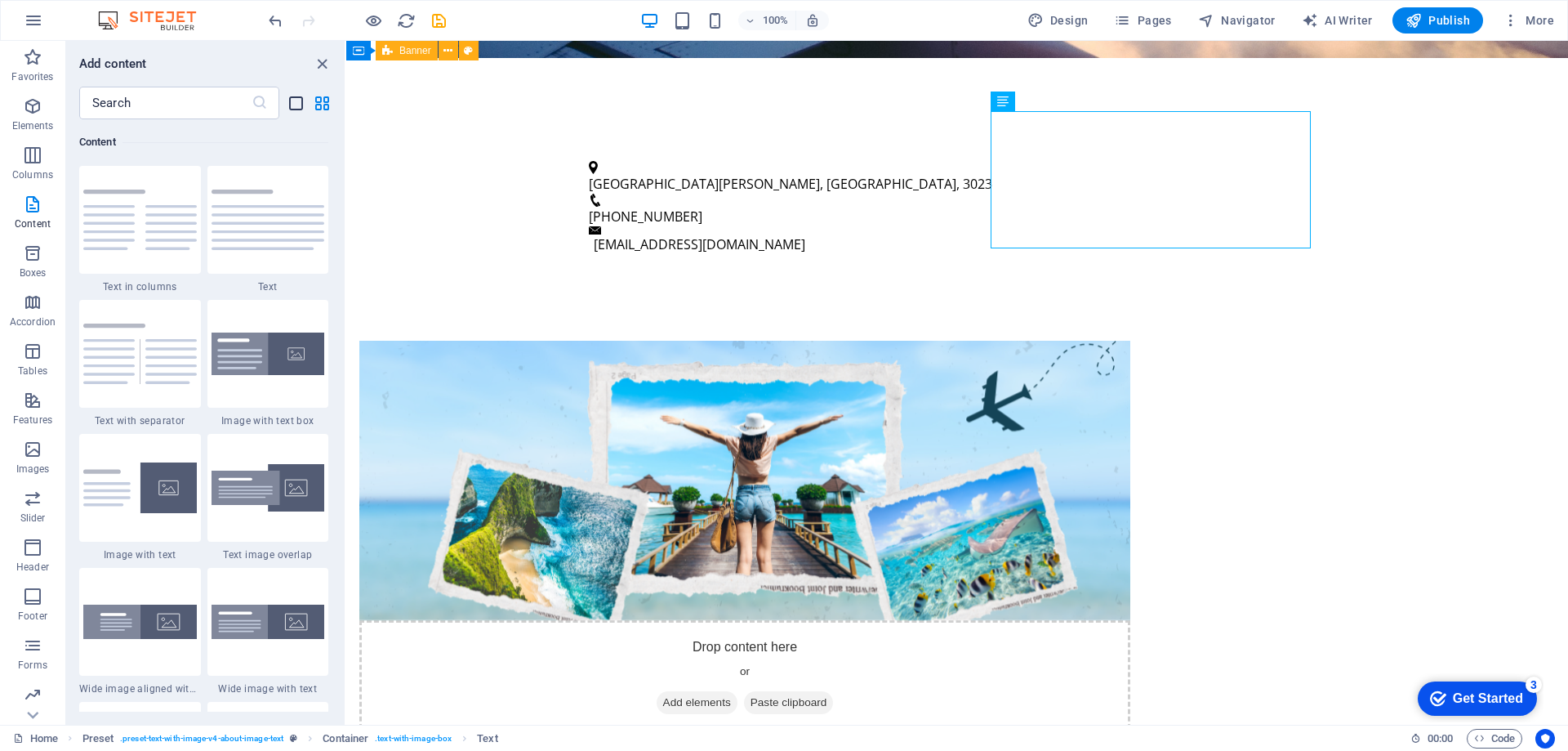
click at [300, 104] on icon "list-view" at bounding box center [296, 103] width 19 height 19
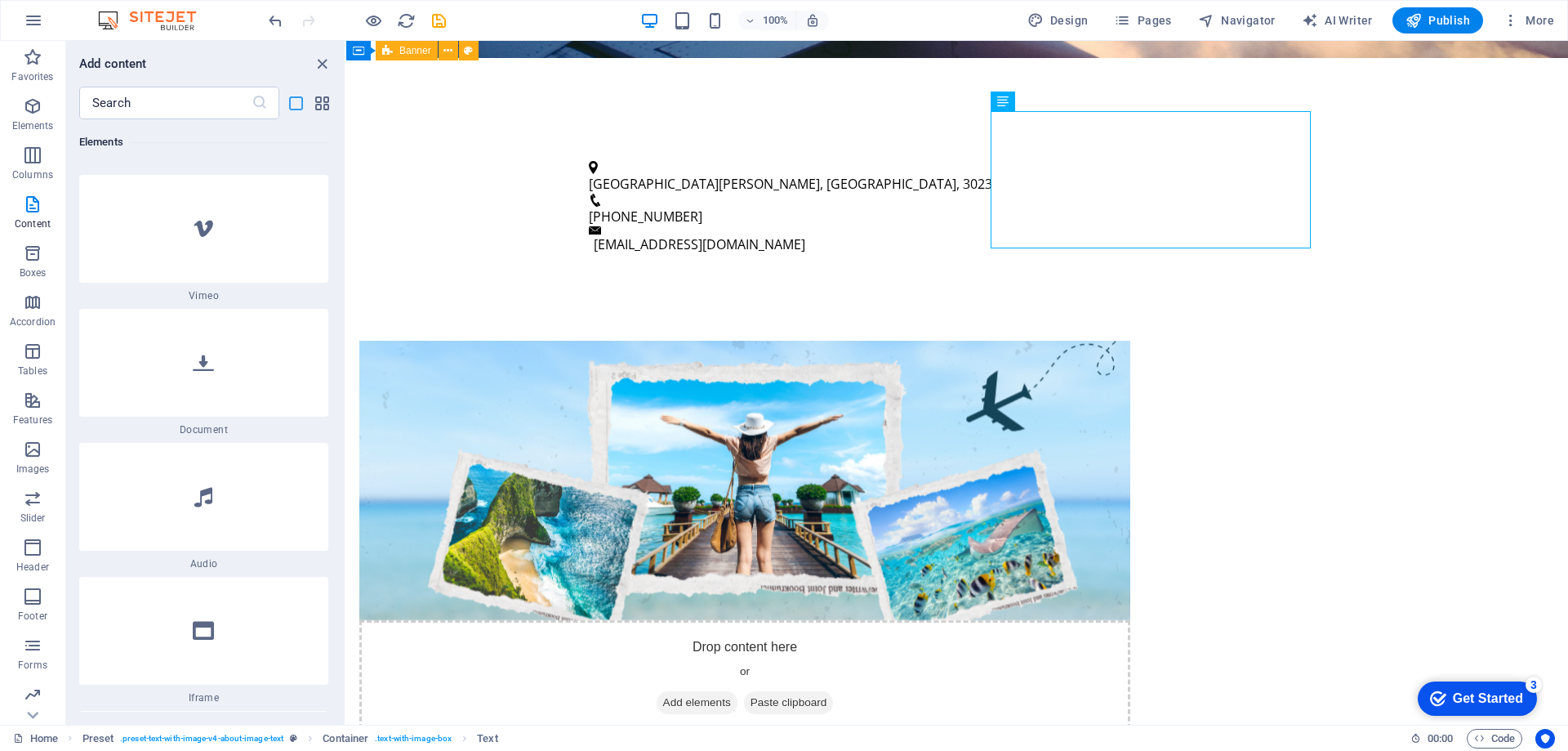
scroll to position [8666, 0]
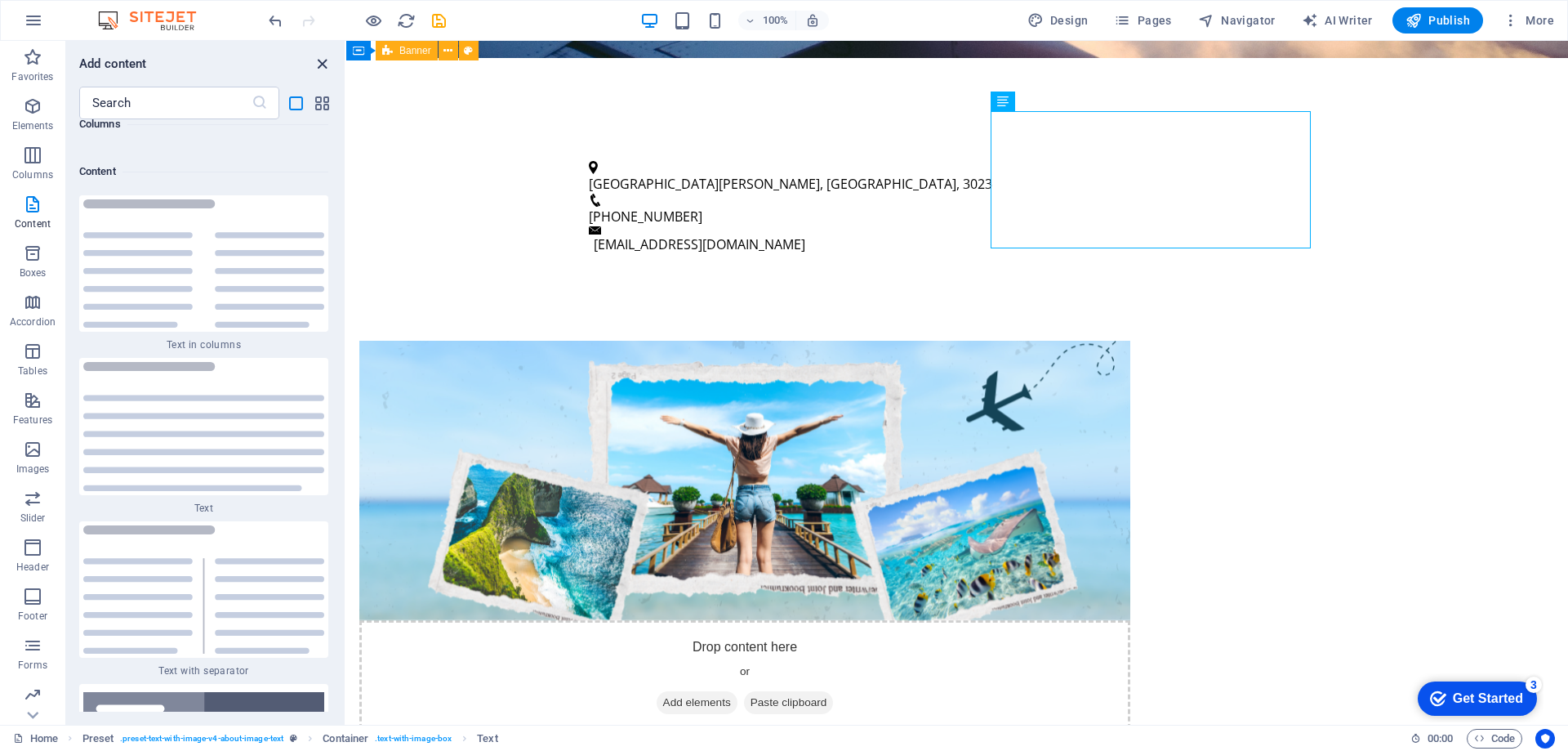
drag, startPoint x: 323, startPoint y: 58, endPoint x: 257, endPoint y: 17, distance: 77.7
click at [323, 58] on icon "close panel" at bounding box center [322, 64] width 19 height 19
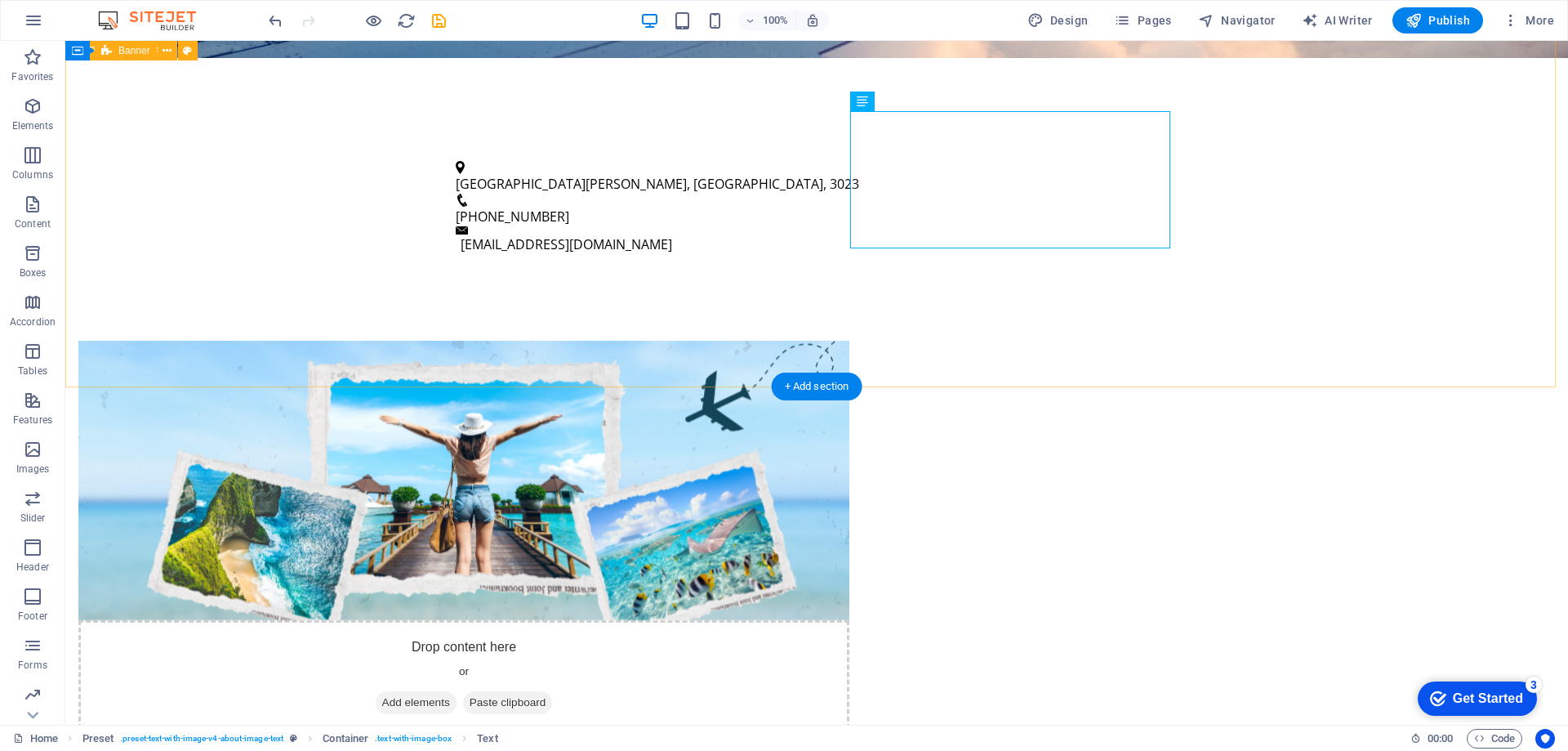
click at [1400, 311] on div "Drop content here or Add elements Paste clipboard About EJB Travel Services EJB…" at bounding box center [816, 645] width 1502 height 740
click at [1311, 275] on div "Drop content here or Add elements Paste clipboard About EJB Travel Services EJB…" at bounding box center [816, 645] width 1502 height 740
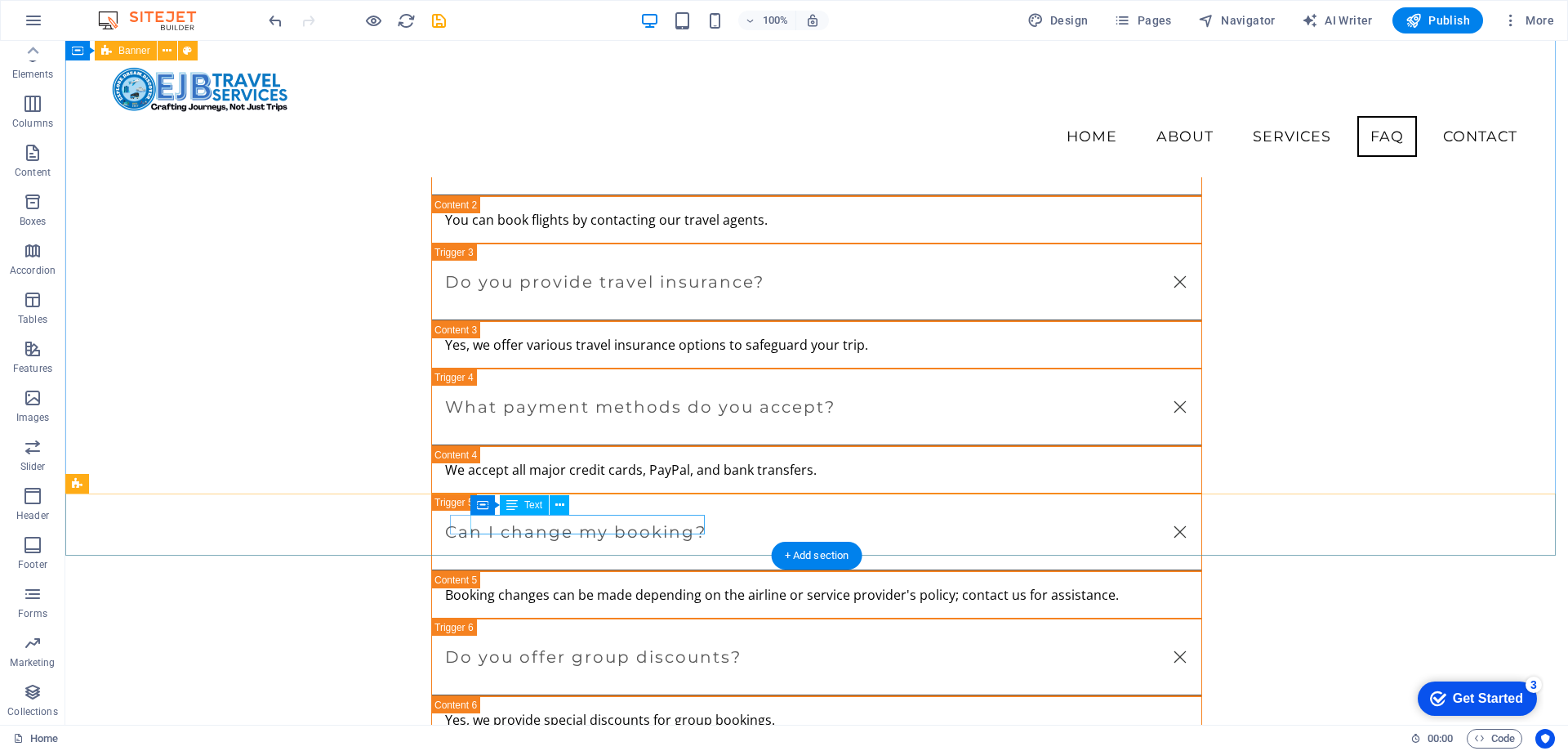
scroll to position [129, 0]
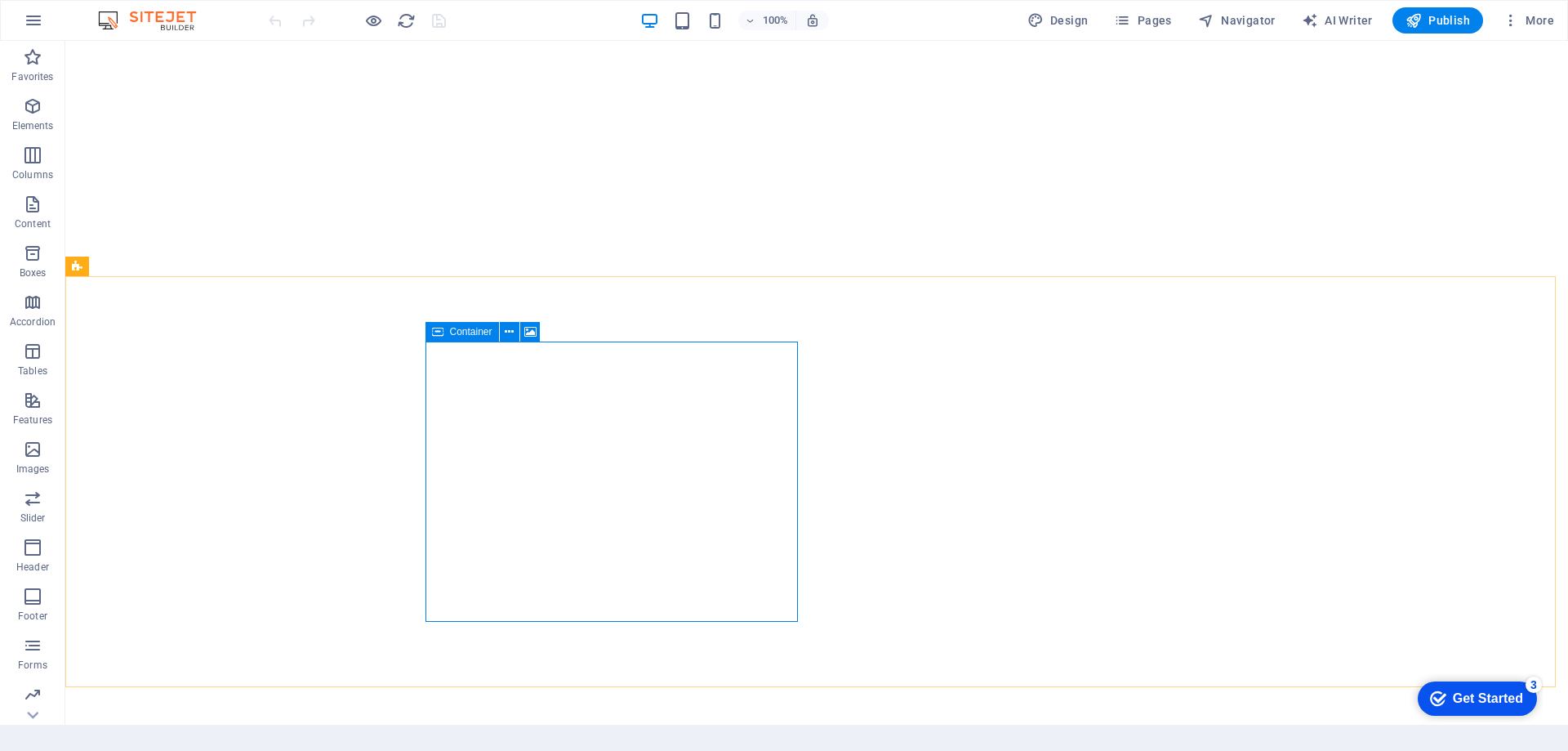
click at [441, 331] on icon at bounding box center [438, 332] width 11 height 20
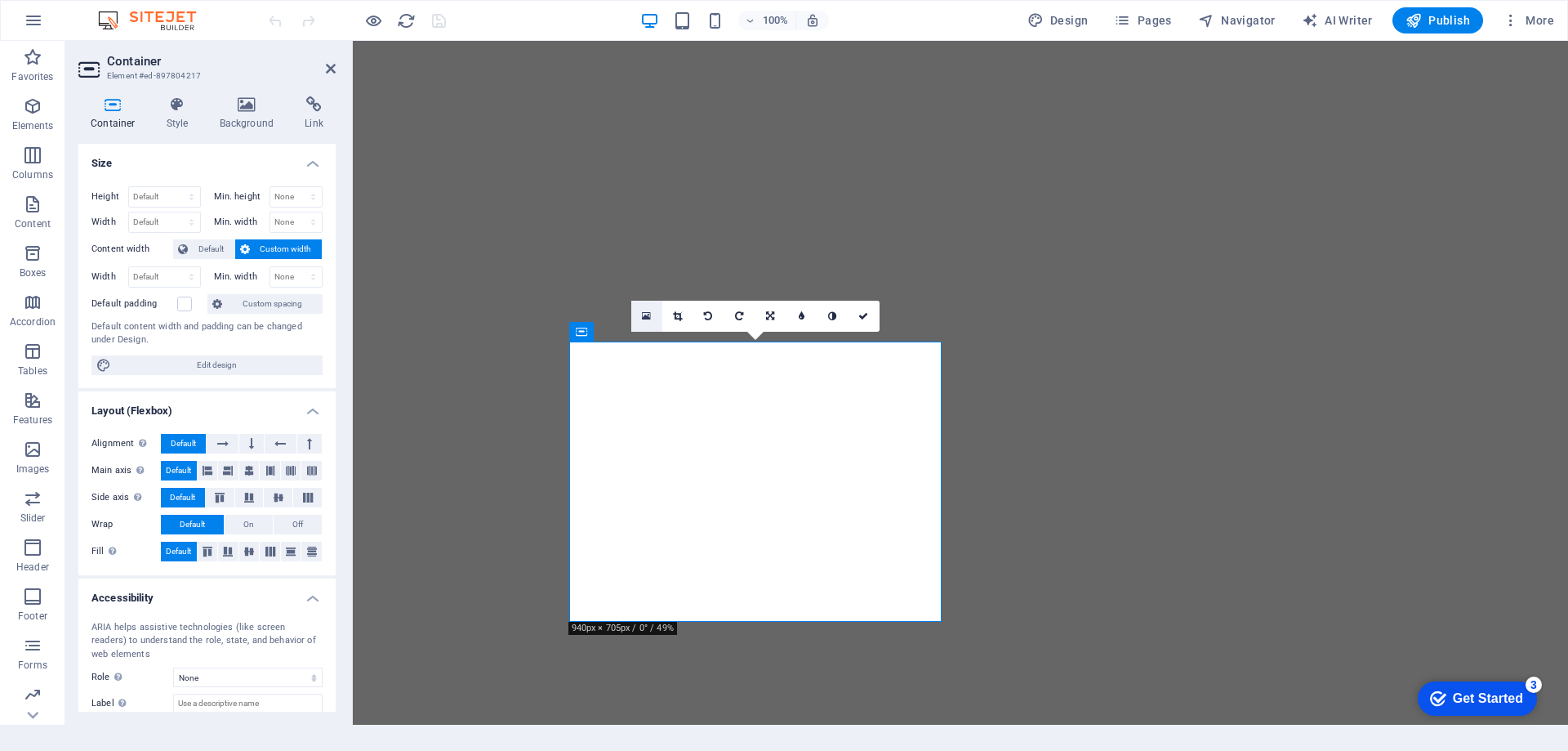
click at [650, 316] on icon at bounding box center [646, 316] width 9 height 11
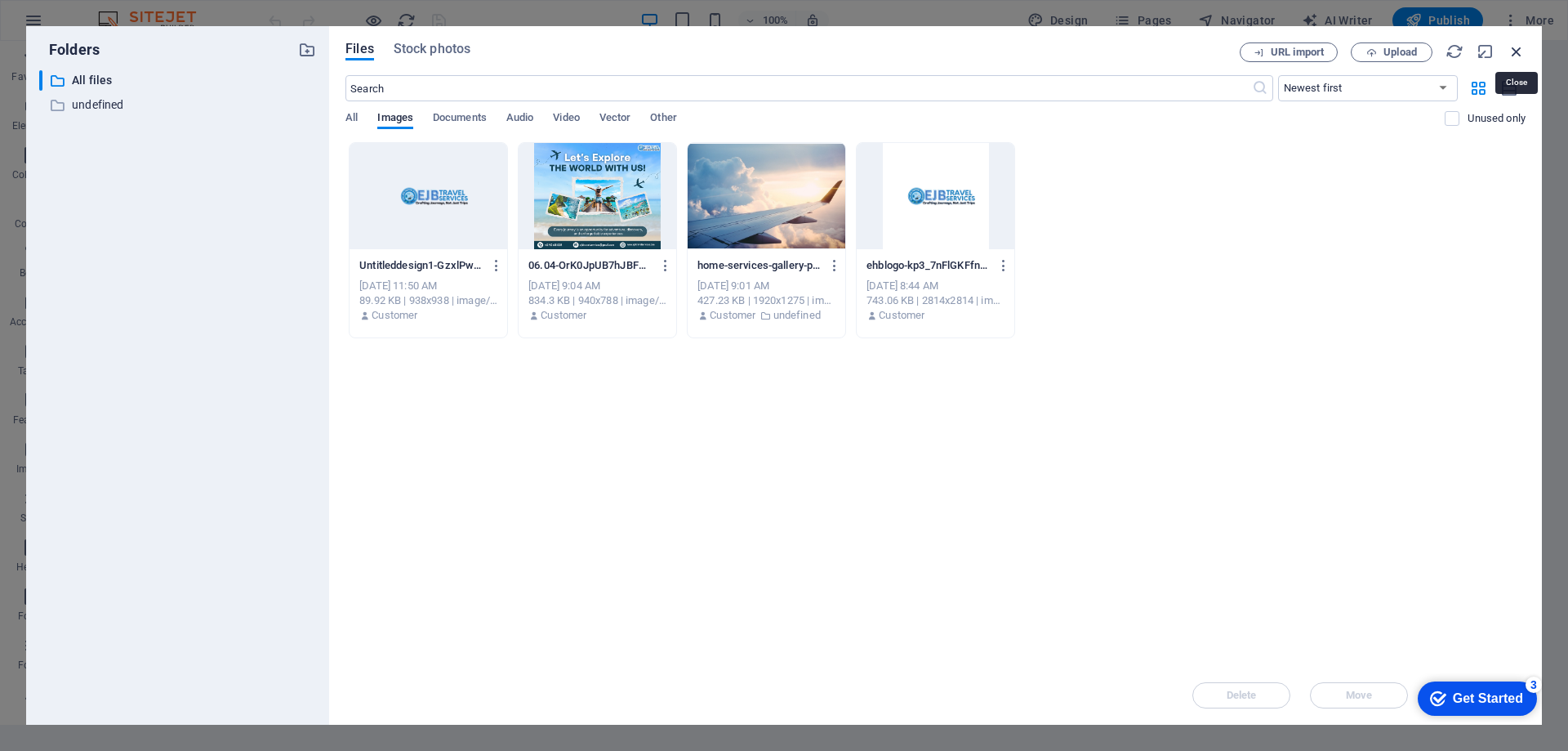
click at [1517, 48] on icon "button" at bounding box center [1516, 52] width 18 height 18
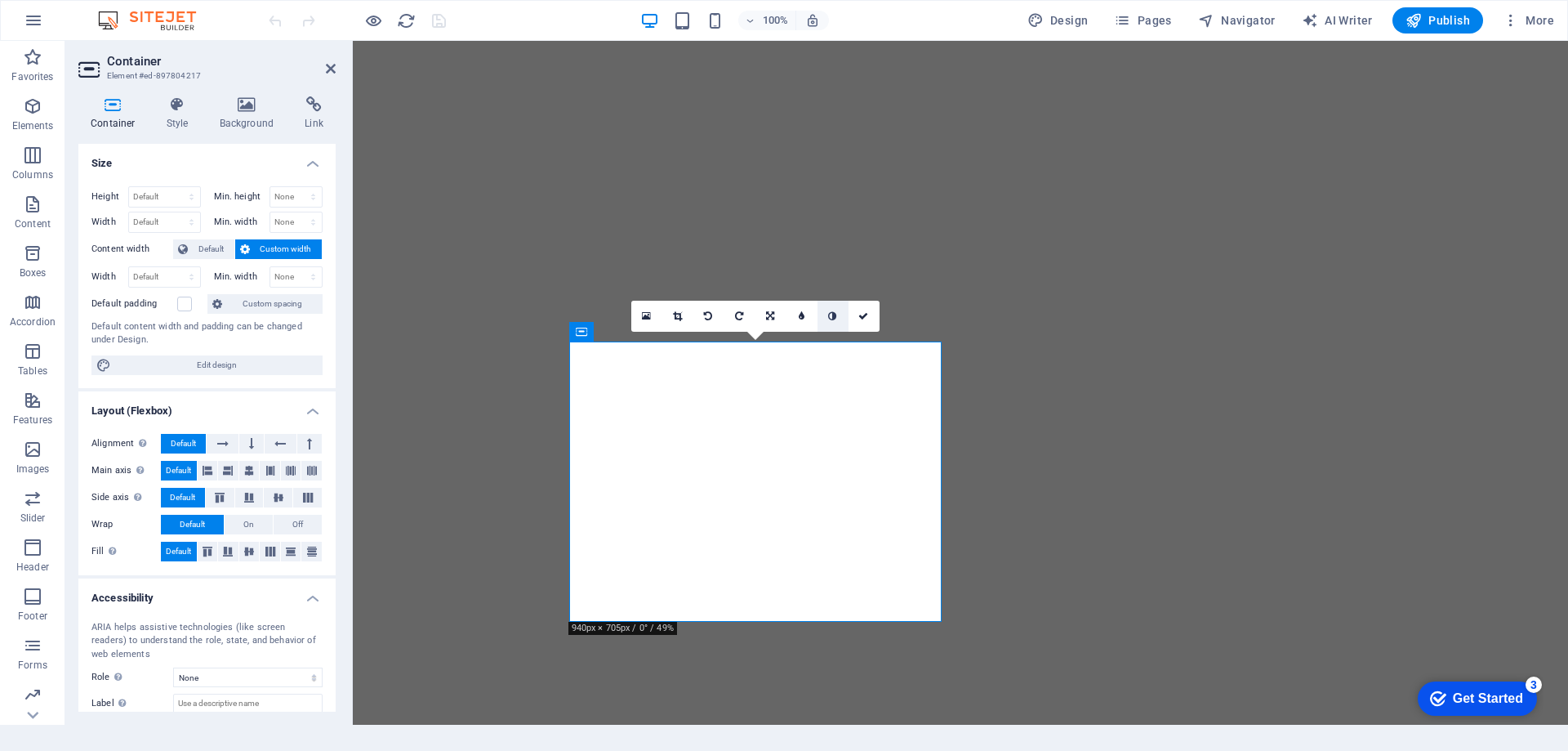
click at [833, 315] on icon at bounding box center [832, 316] width 8 height 10
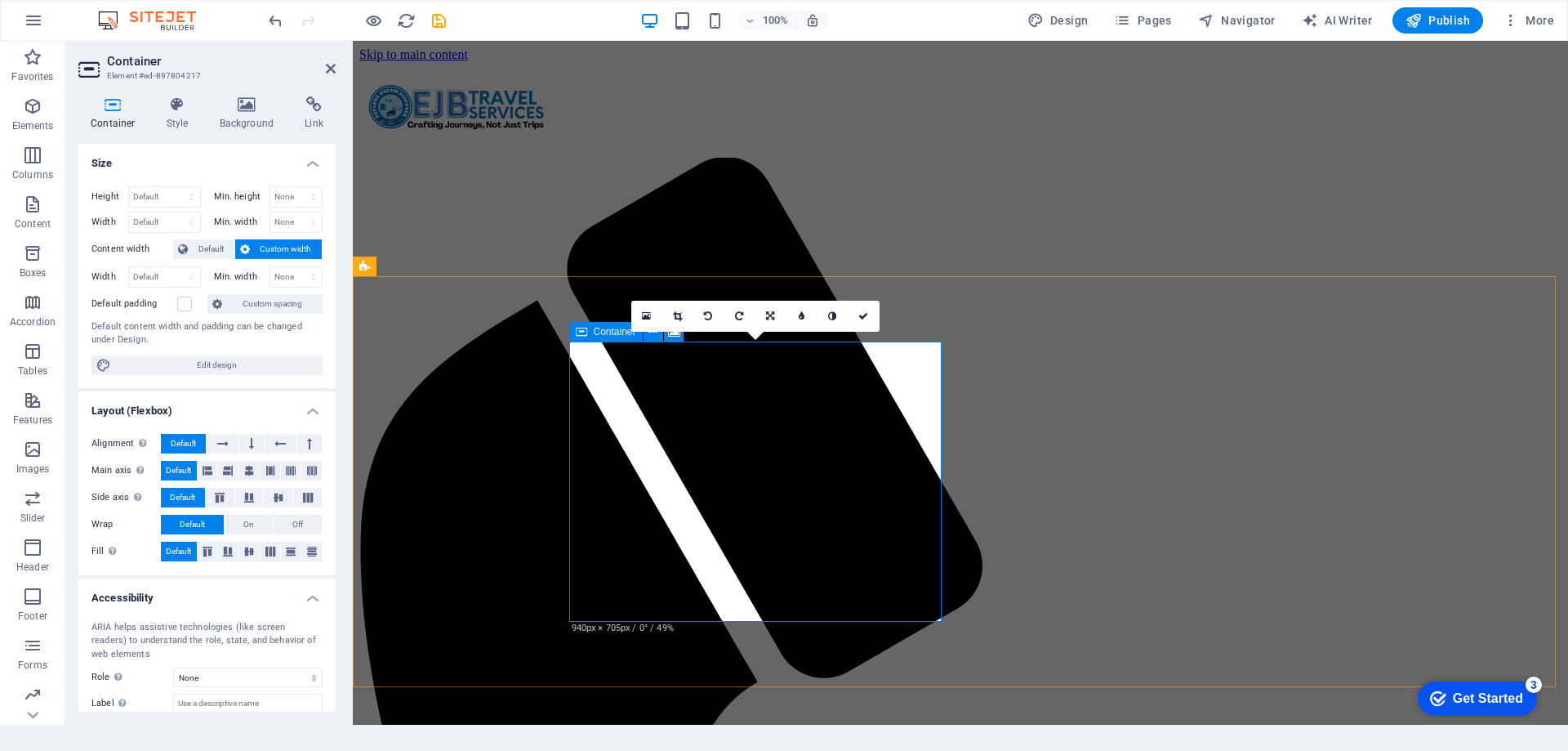
scroll to position [503, 0]
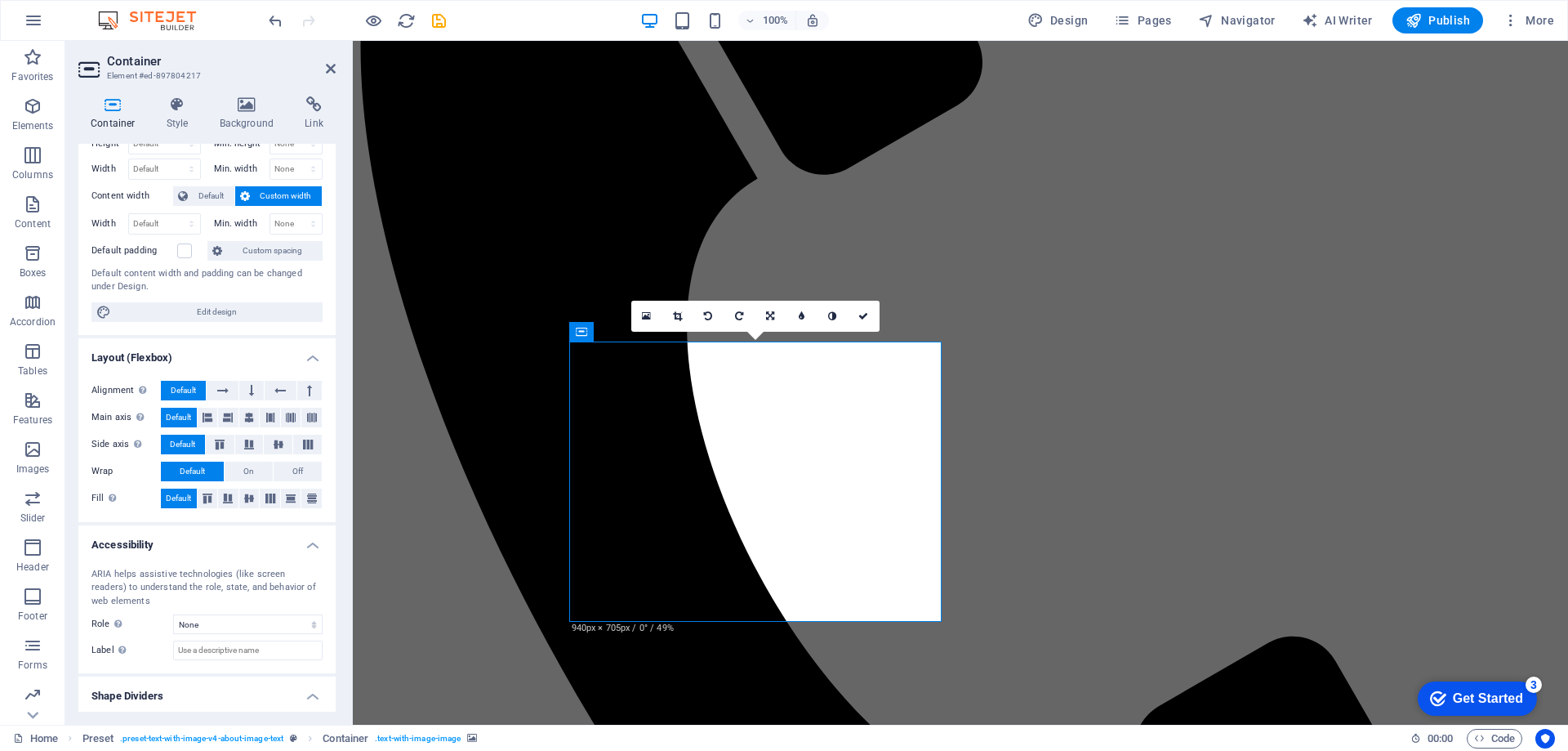
scroll to position [93, 0]
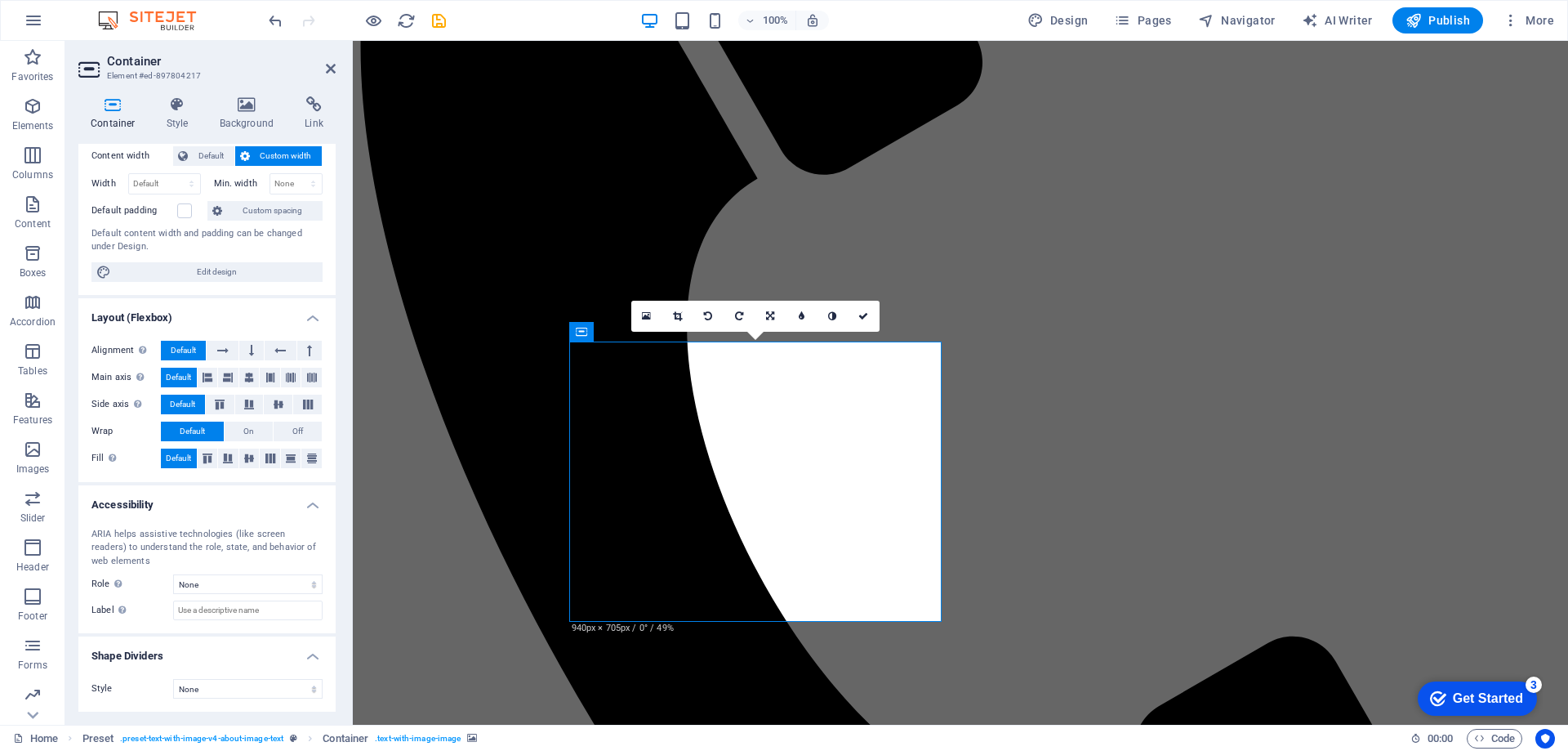
click at [223, 703] on div "Style None Triangle Square Diagonal Polygon 1 Polygon 2 Zigzag Multiple Zigzags…" at bounding box center [207, 689] width 257 height 46
click at [232, 690] on select "None Triangle Square Diagonal Polygon 1 Polygon 2 Zigzag Multiple Zigzags Waves…" at bounding box center [247, 689] width 150 height 20
click at [173, 679] on select "None Triangle Square Diagonal Polygon 1 Polygon 2 Zigzag Multiple Zigzags Waves…" at bounding box center [247, 689] width 150 height 20
click at [222, 682] on select "None Triangle Square Diagonal Polygon 1 Polygon 2 Zigzag Multiple Zigzags Waves…" at bounding box center [247, 689] width 150 height 20
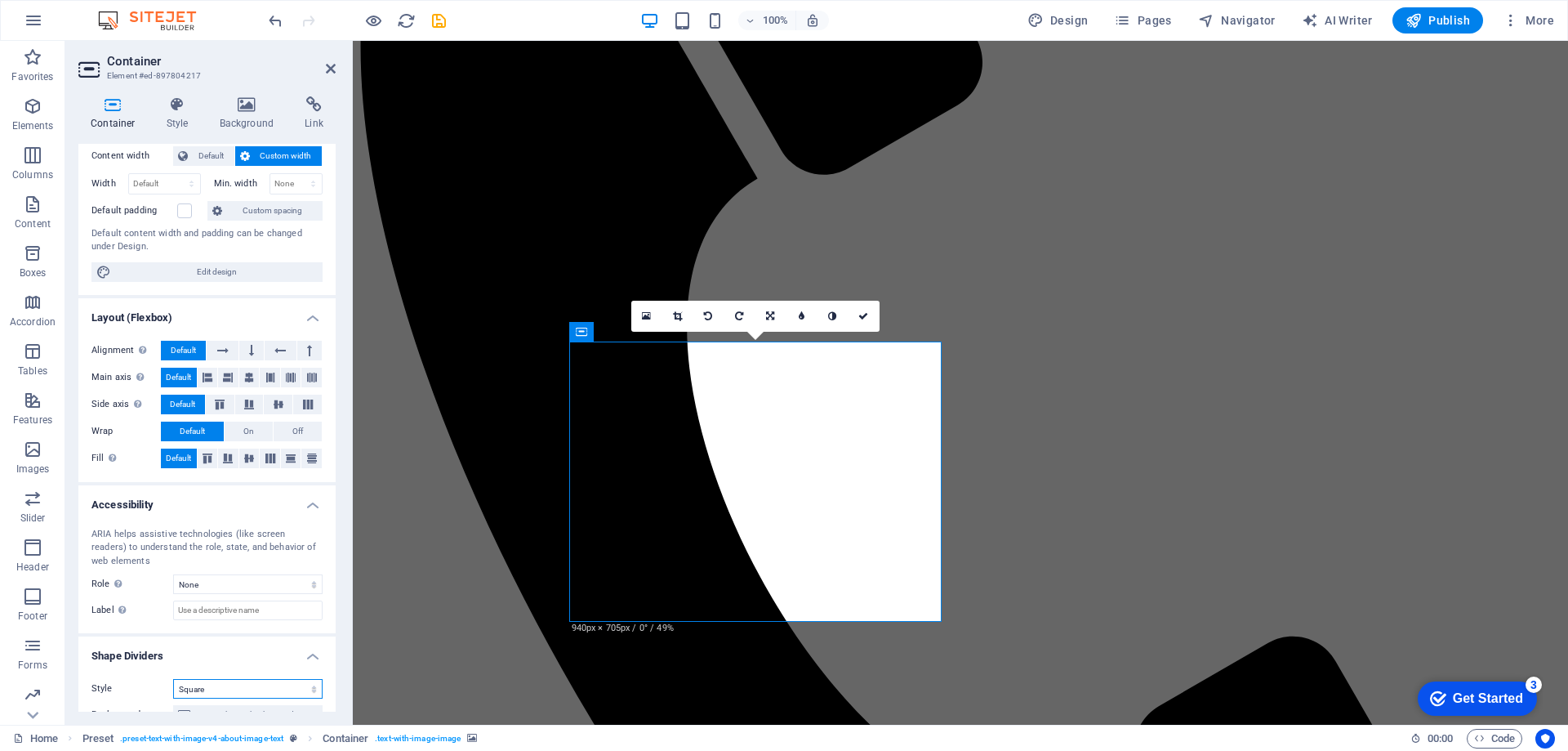
click at [173, 679] on select "None Triangle Square Diagonal Polygon 1 Polygon 2 Zigzag Multiple Zigzags Waves…" at bounding box center [247, 689] width 150 height 20
click at [210, 690] on select "None Triangle Square Diagonal Polygon 1 Polygon 2 Zigzag Multiple Zigzags Waves…" at bounding box center [247, 689] width 150 height 20
select select "none"
click at [173, 679] on select "None Triangle Square Diagonal Polygon 1 Polygon 2 Zigzag Multiple Zigzags Waves…" at bounding box center [247, 689] width 150 height 20
click at [173, 104] on icon at bounding box center [178, 105] width 47 height 16
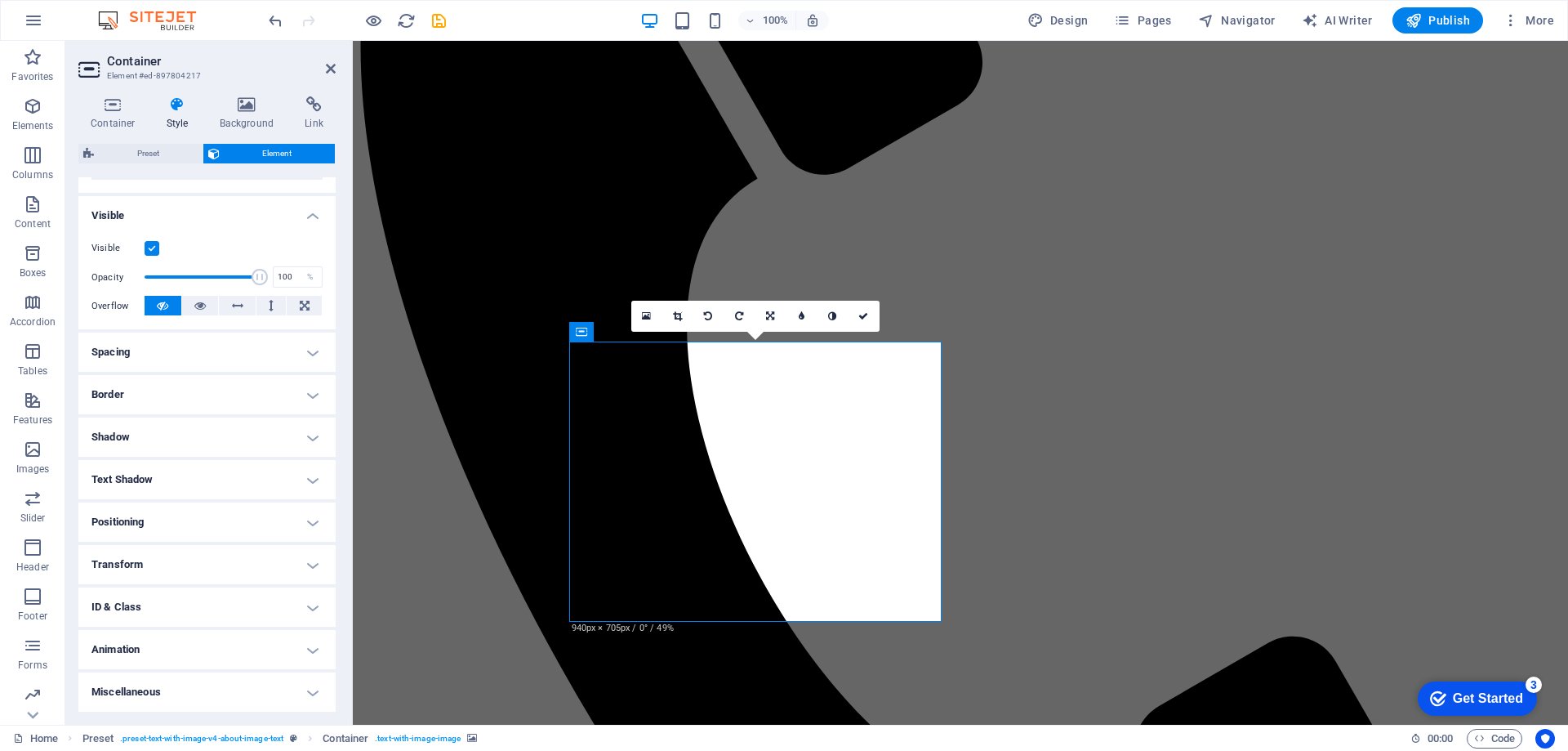
scroll to position [0, 0]
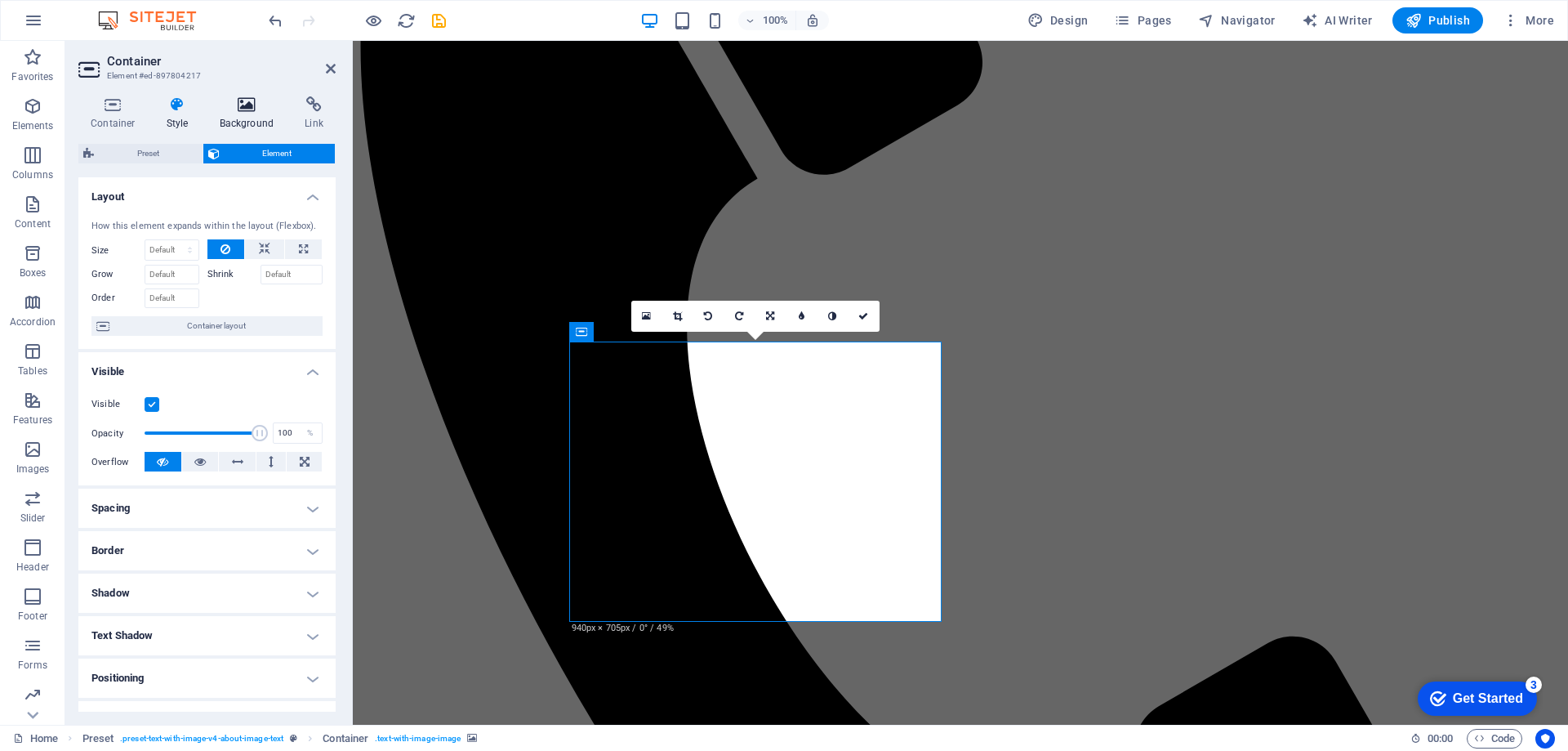
click at [255, 104] on icon at bounding box center [246, 105] width 79 height 16
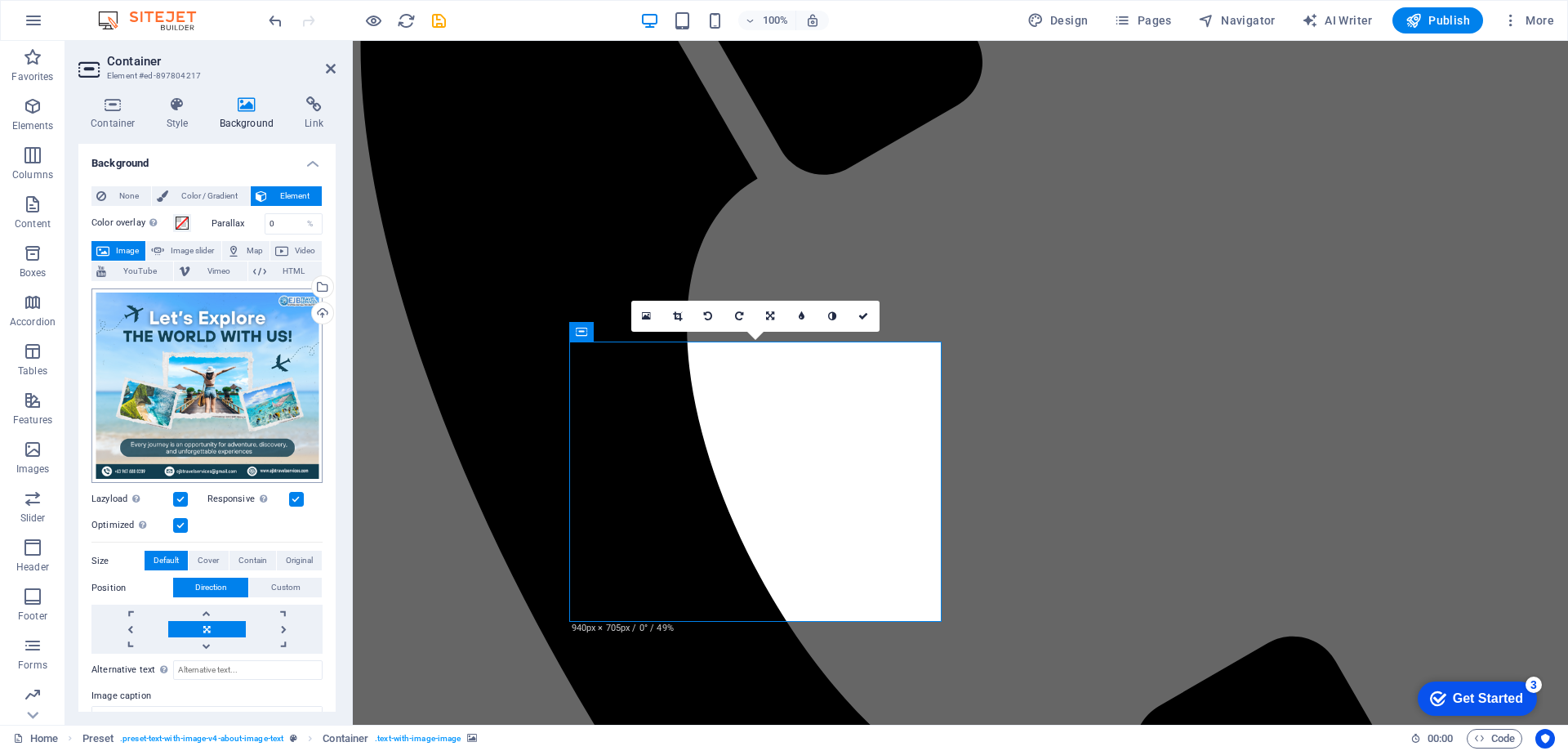
scroll to position [97, 0]
